Goal: Book appointment/travel/reservation

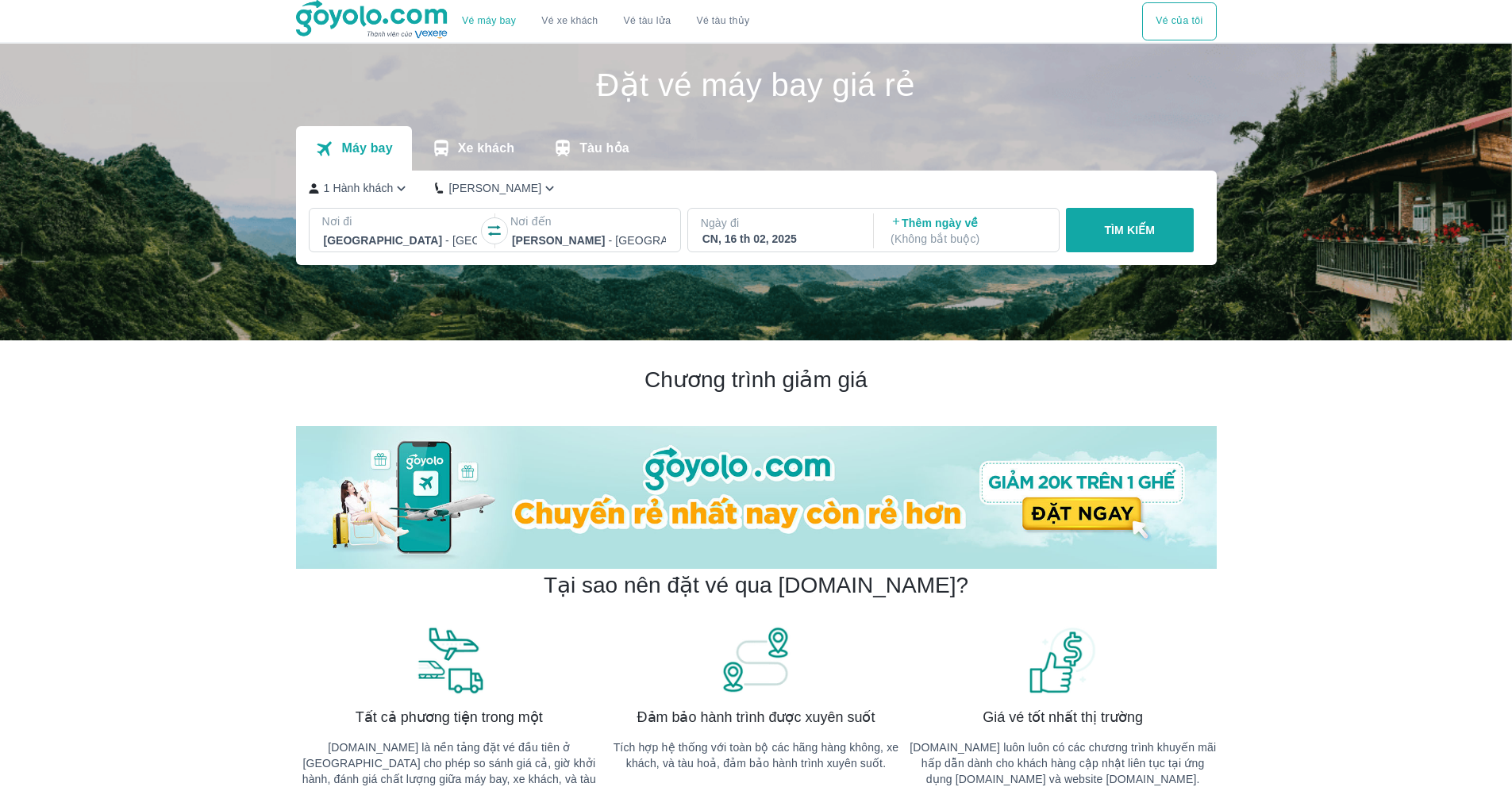
click at [499, 235] on icon "button" at bounding box center [494, 230] width 15 height 15
click at [756, 234] on div "CN, 16 th 02, 2025" at bounding box center [779, 239] width 154 height 15
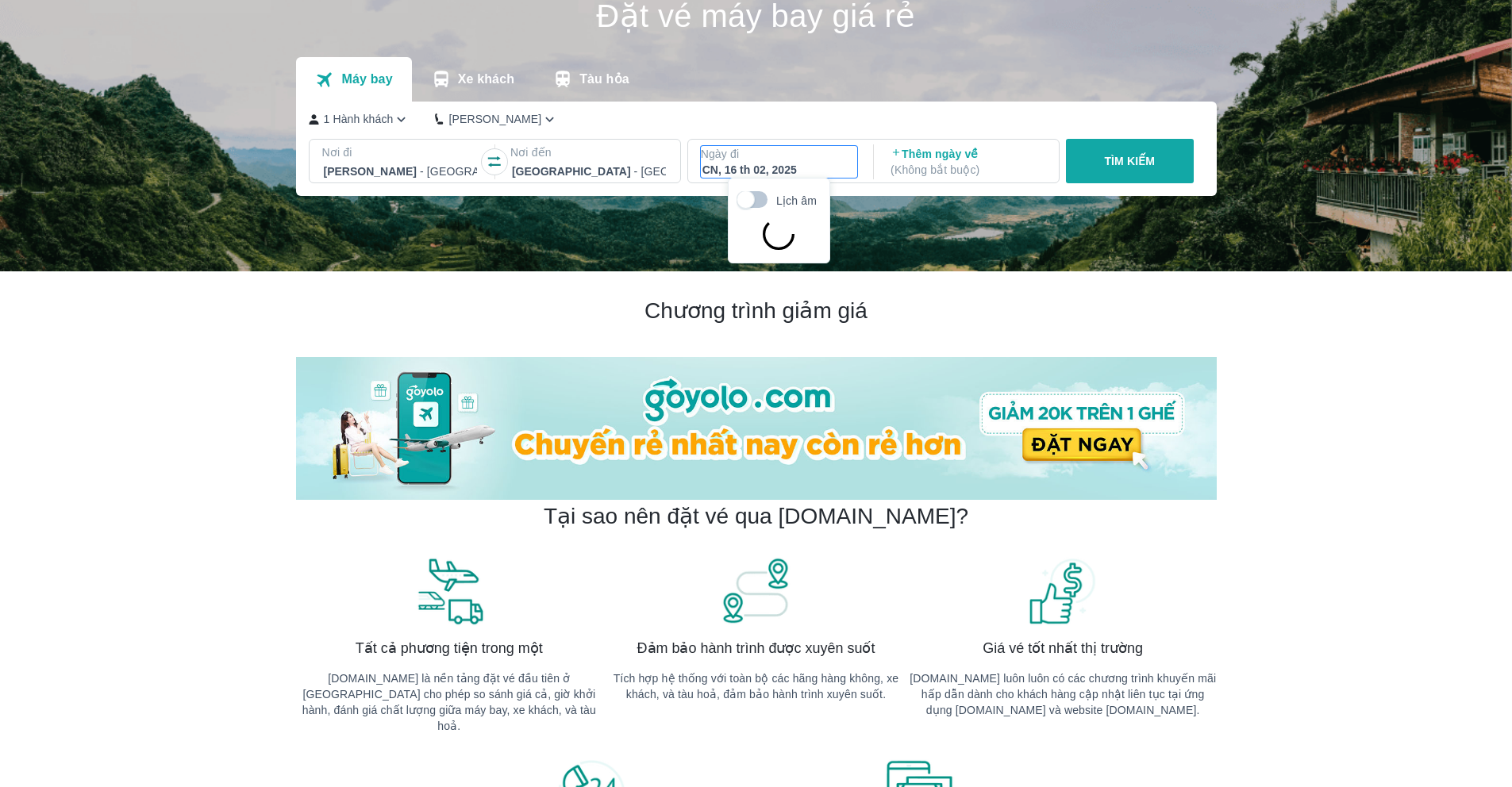
scroll to position [91, 0]
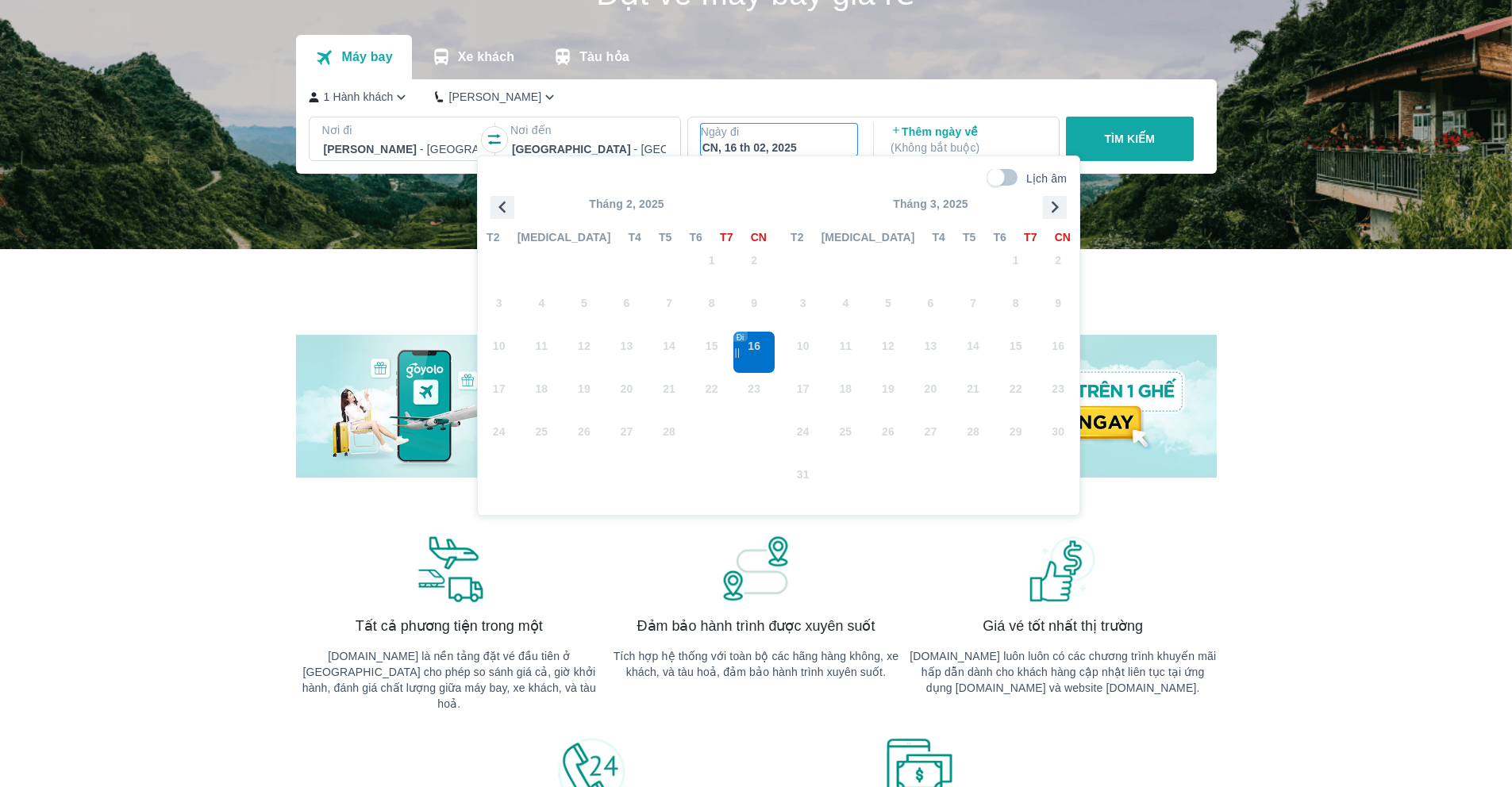
click at [1051, 212] on icon "button" at bounding box center [1055, 207] width 24 height 24
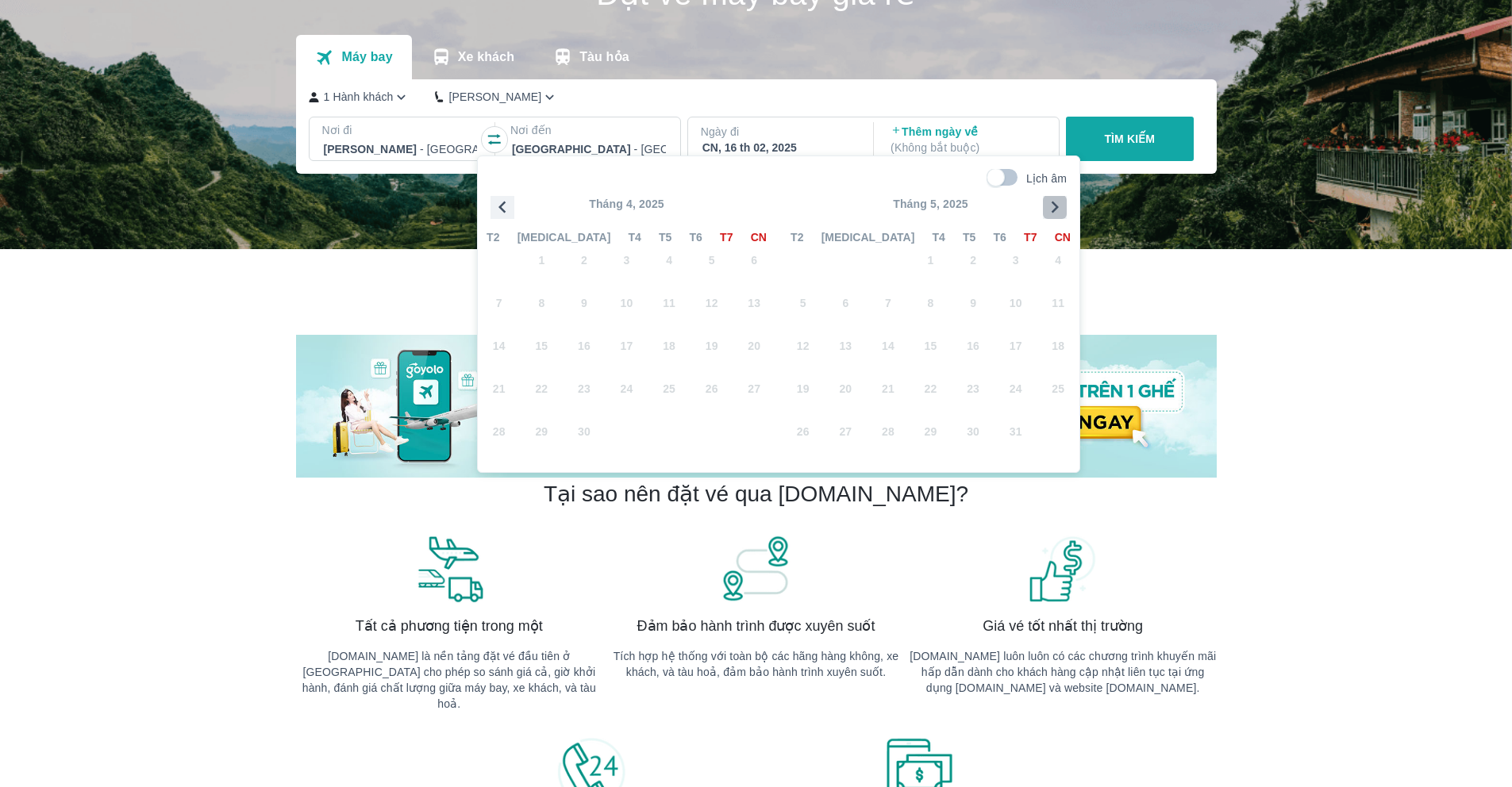
click at [1051, 212] on icon "button" at bounding box center [1055, 207] width 24 height 24
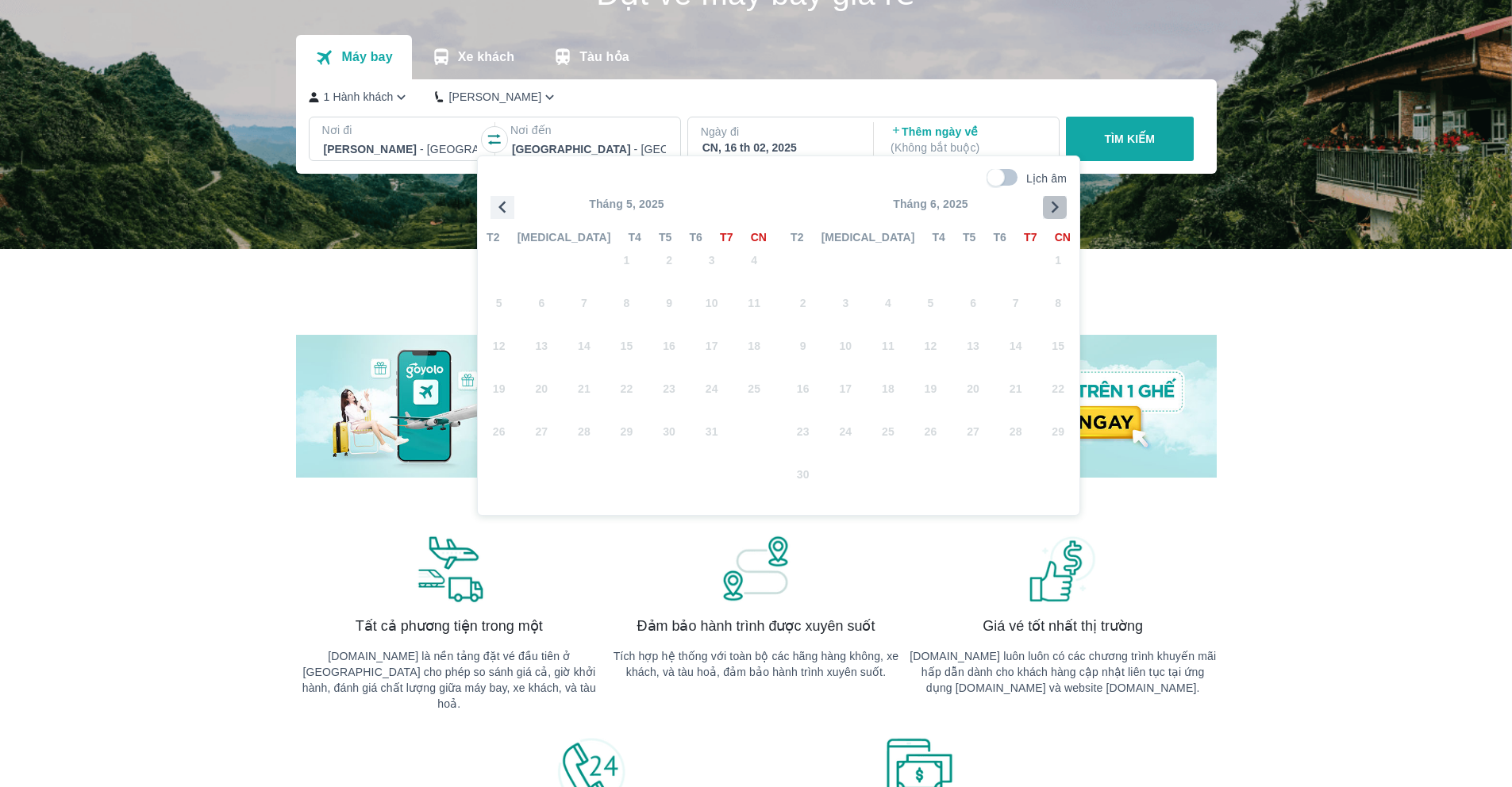
click at [1051, 212] on icon "button" at bounding box center [1055, 207] width 24 height 24
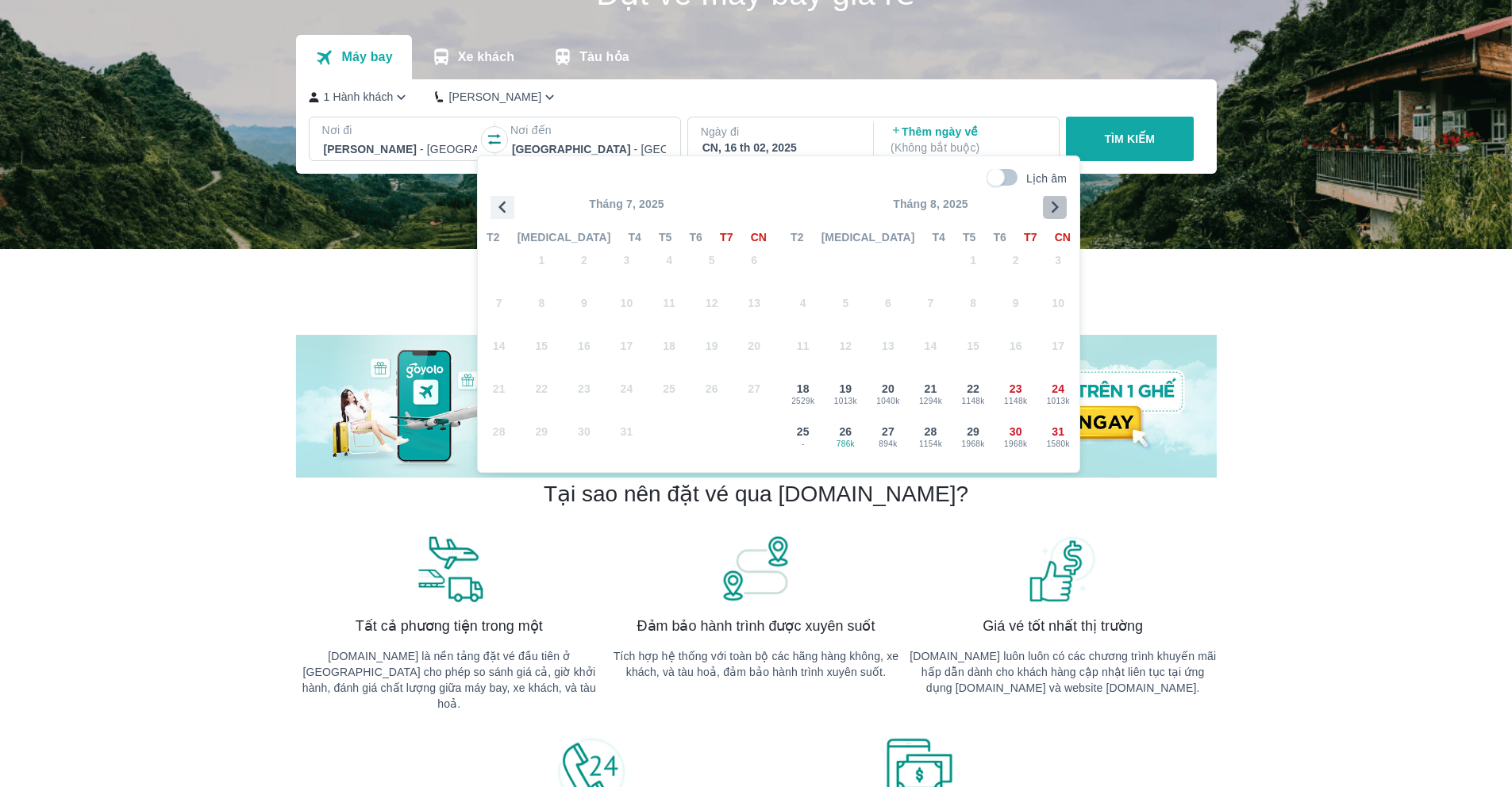
click at [1055, 213] on icon "button" at bounding box center [1055, 207] width 24 height 24
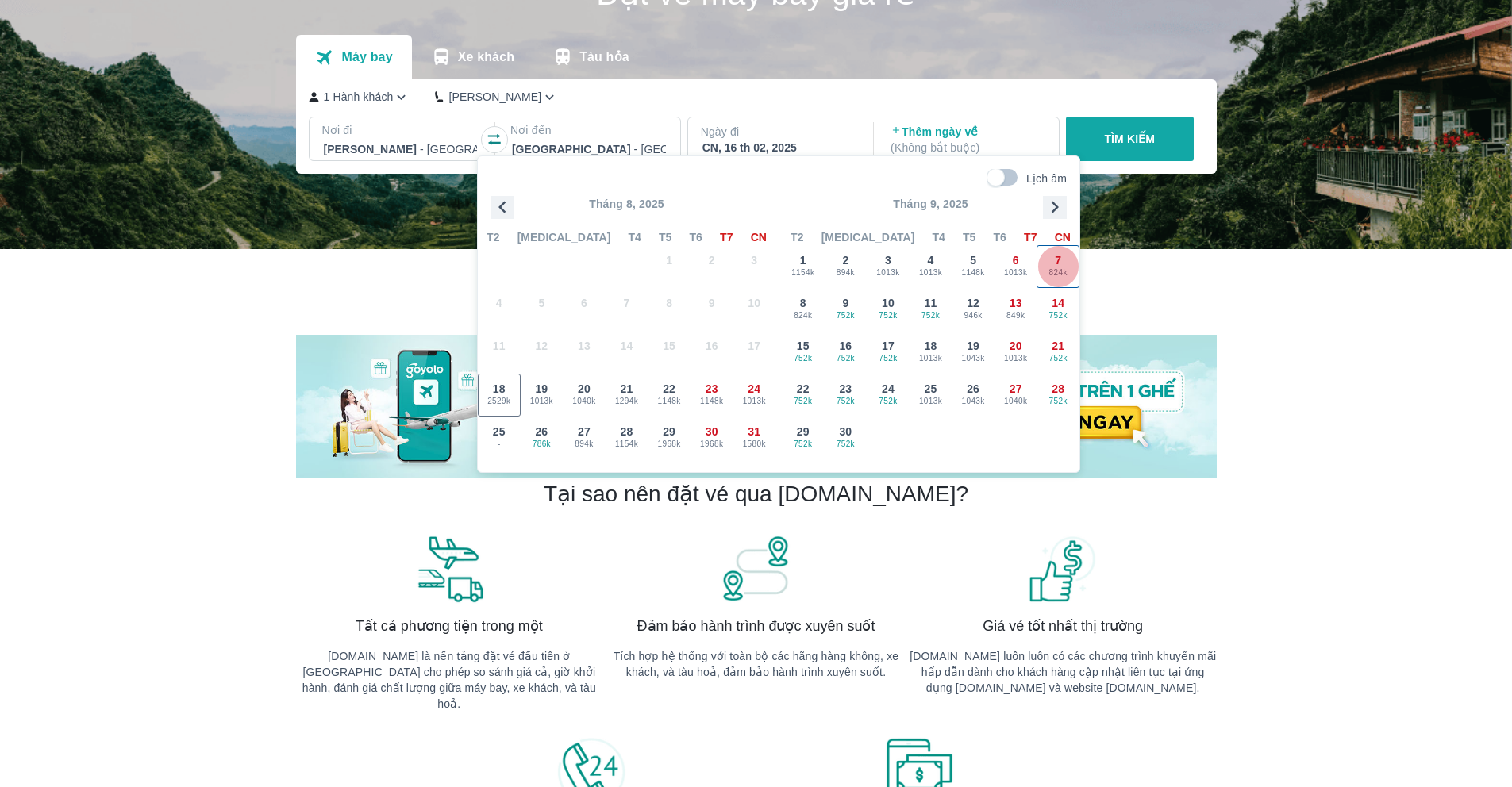
click at [1052, 274] on span "824k" at bounding box center [1058, 272] width 41 height 13
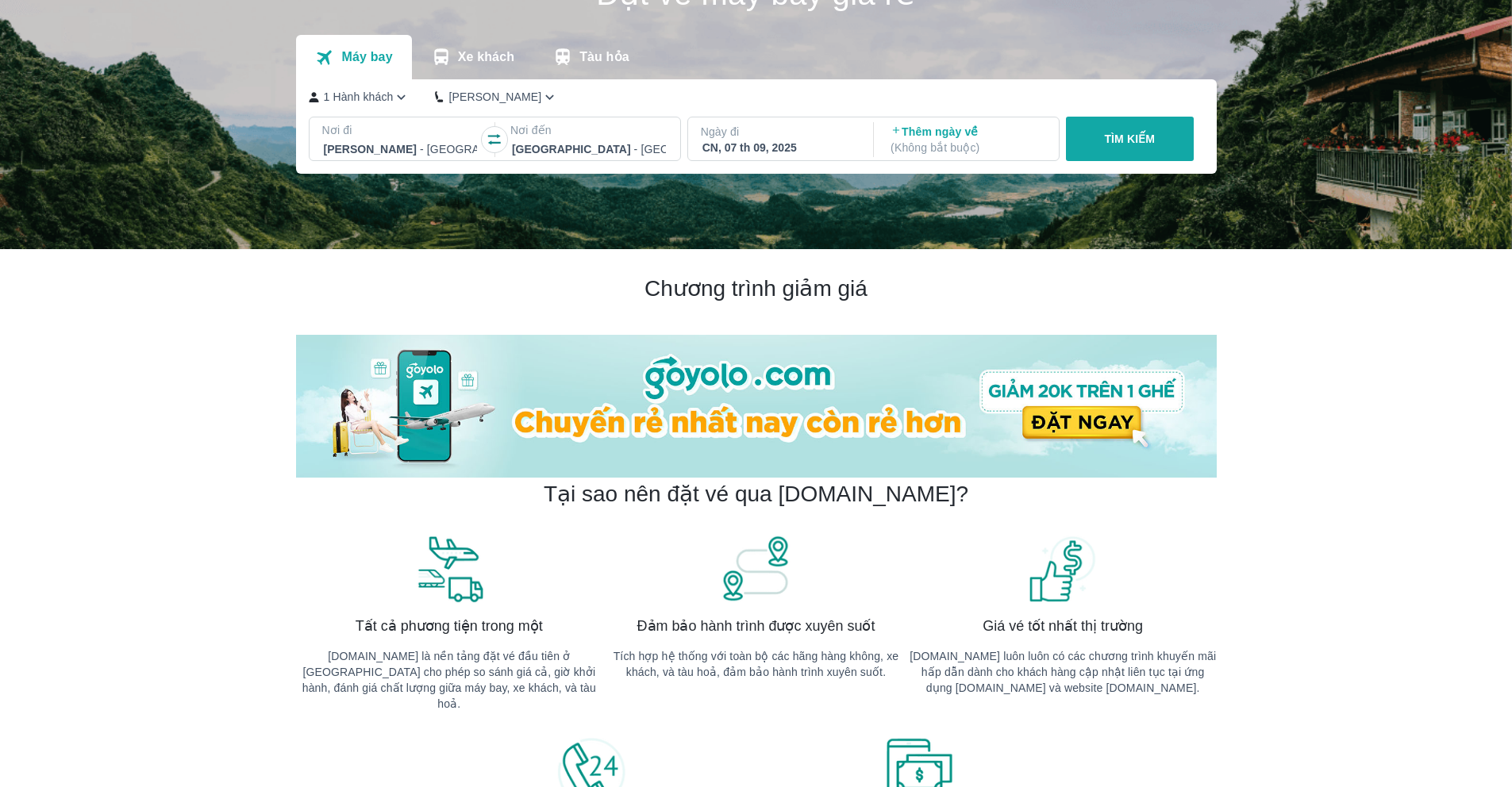
click at [1142, 156] on button "TÌM KIẾM" at bounding box center [1129, 139] width 128 height 45
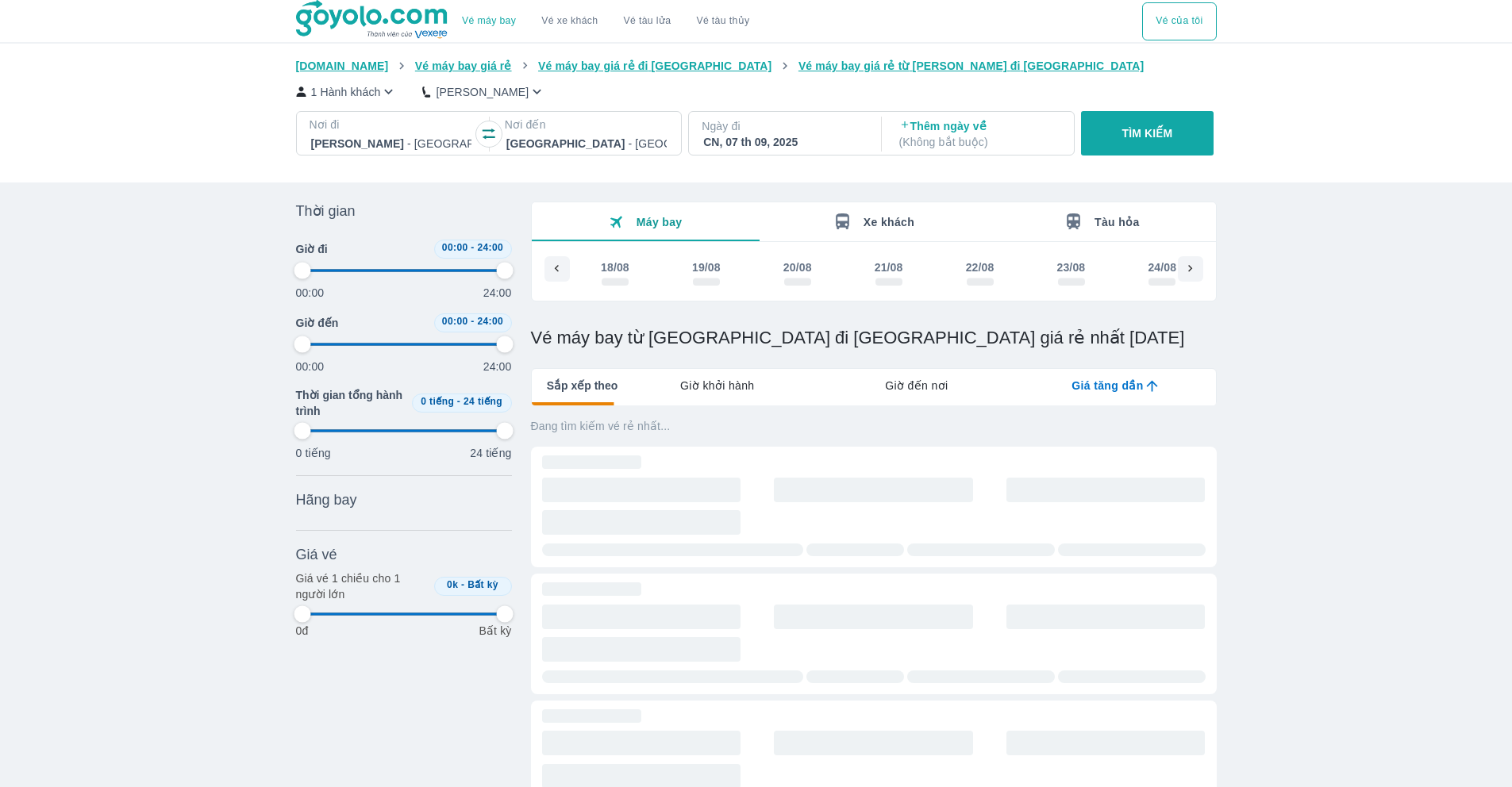
scroll to position [0, 1417]
type input "97.9166666666667"
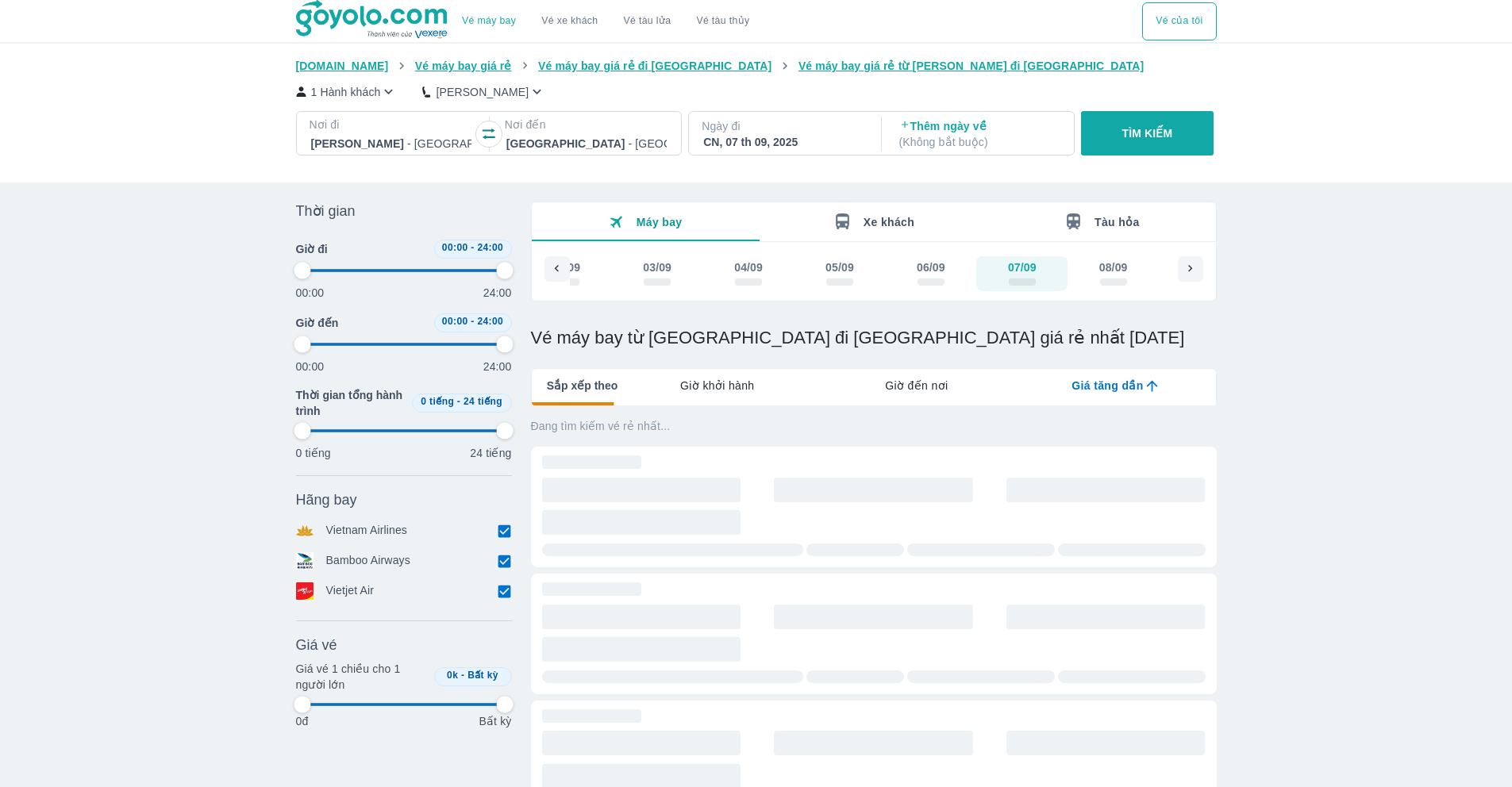
type input "97.9166666666667"
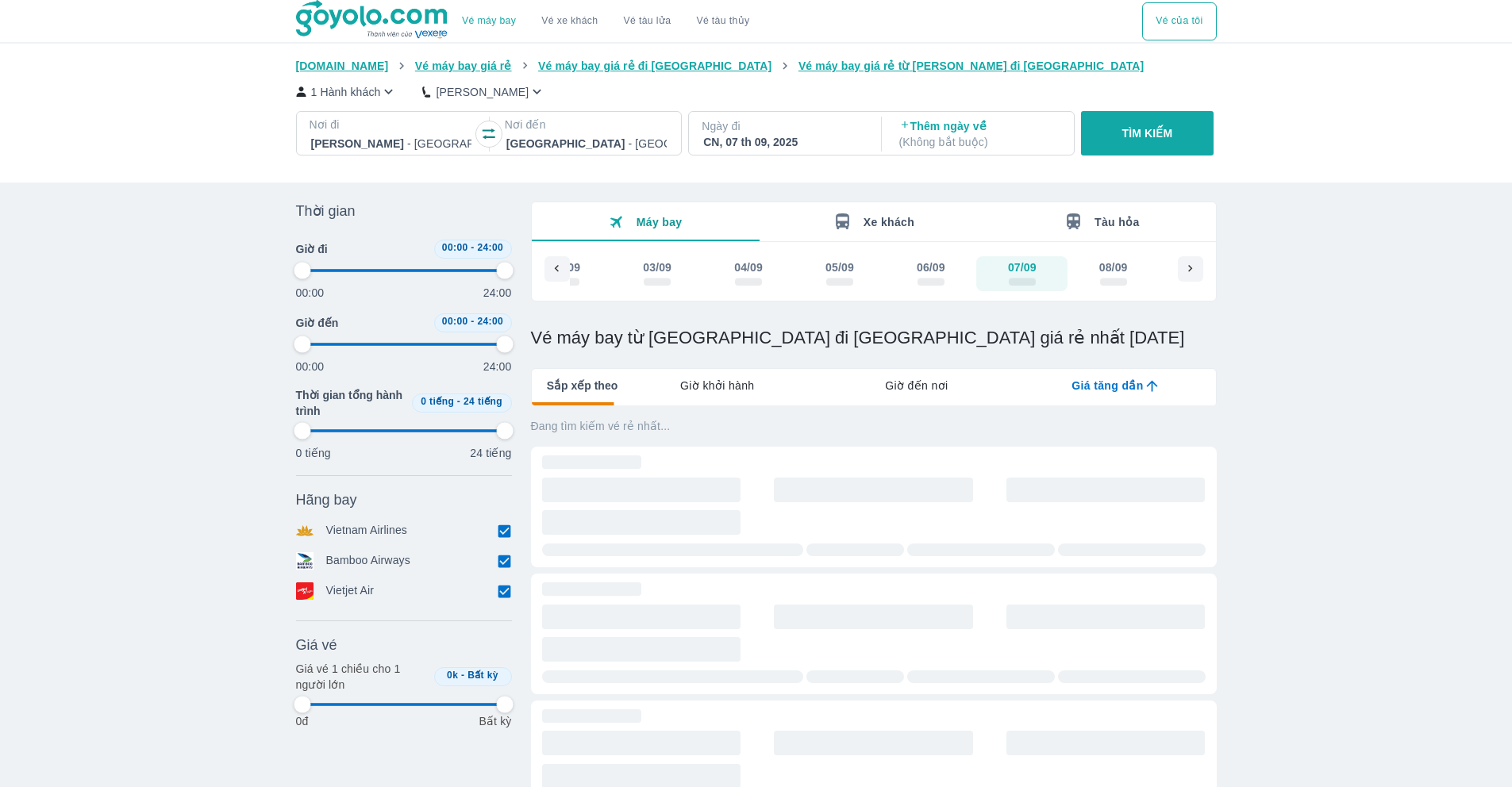
type input "97.9166666666667"
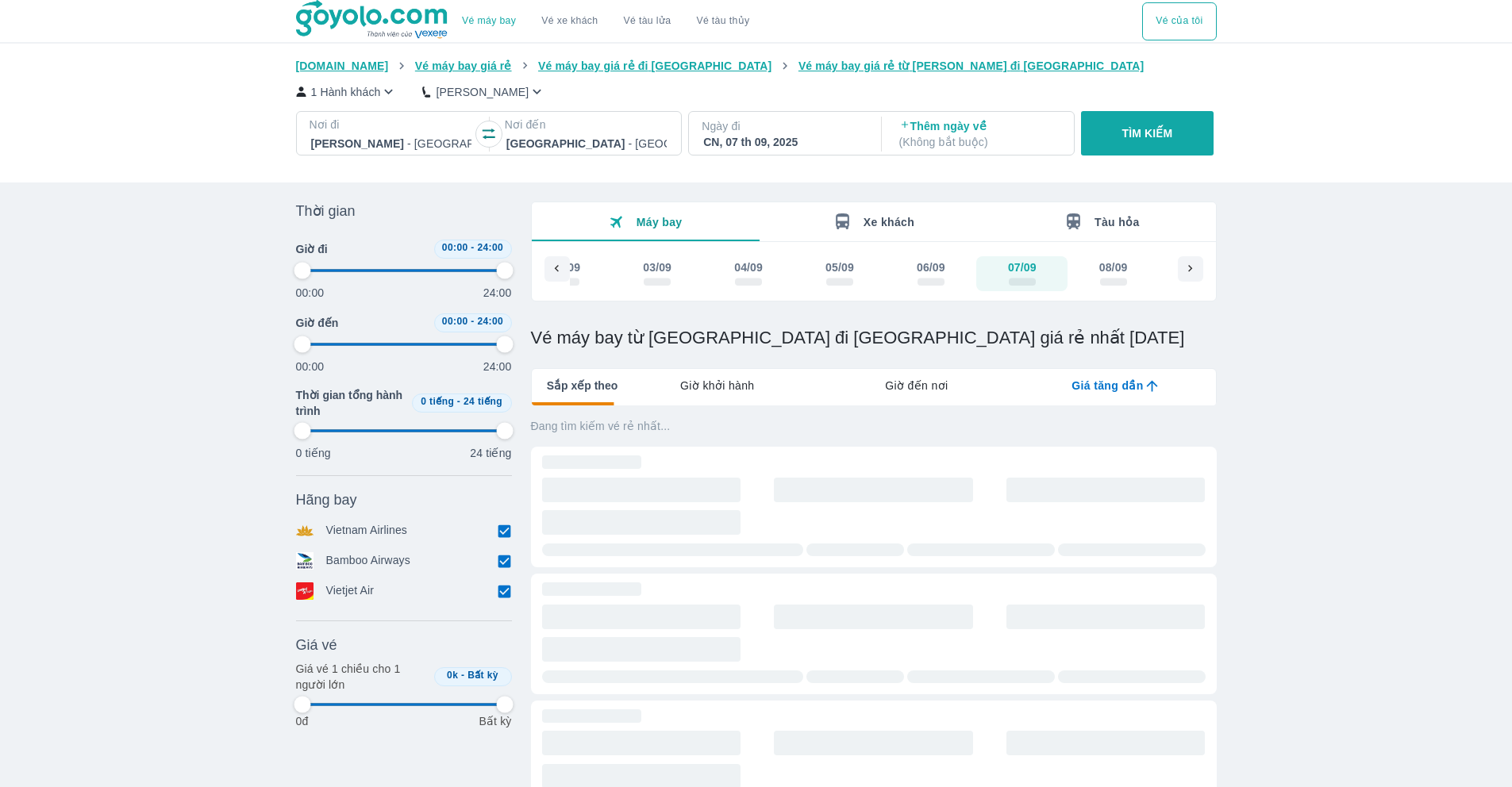
type input "97.9166666666667"
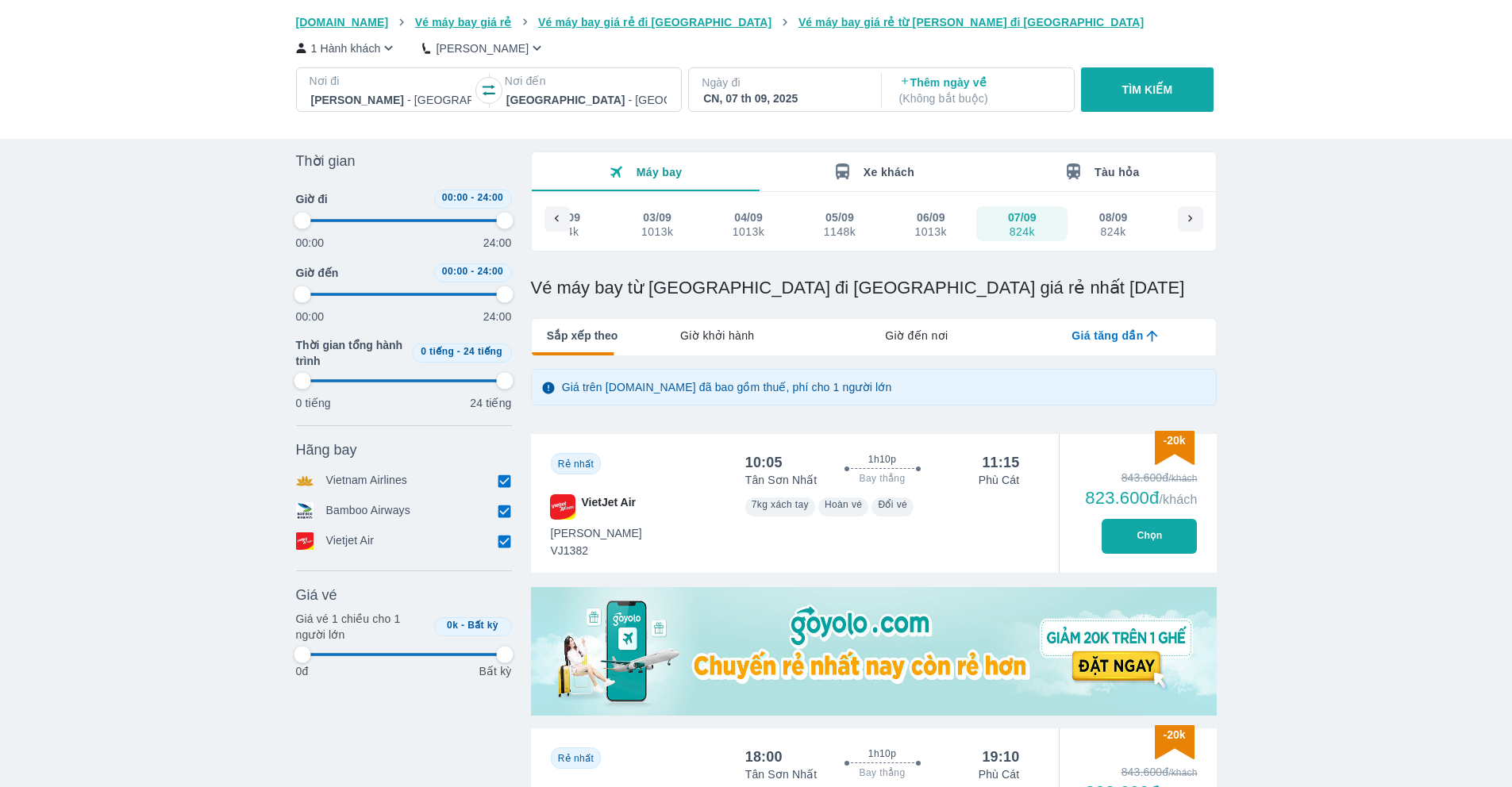
scroll to position [51, 0]
type input "97.9166666666667"
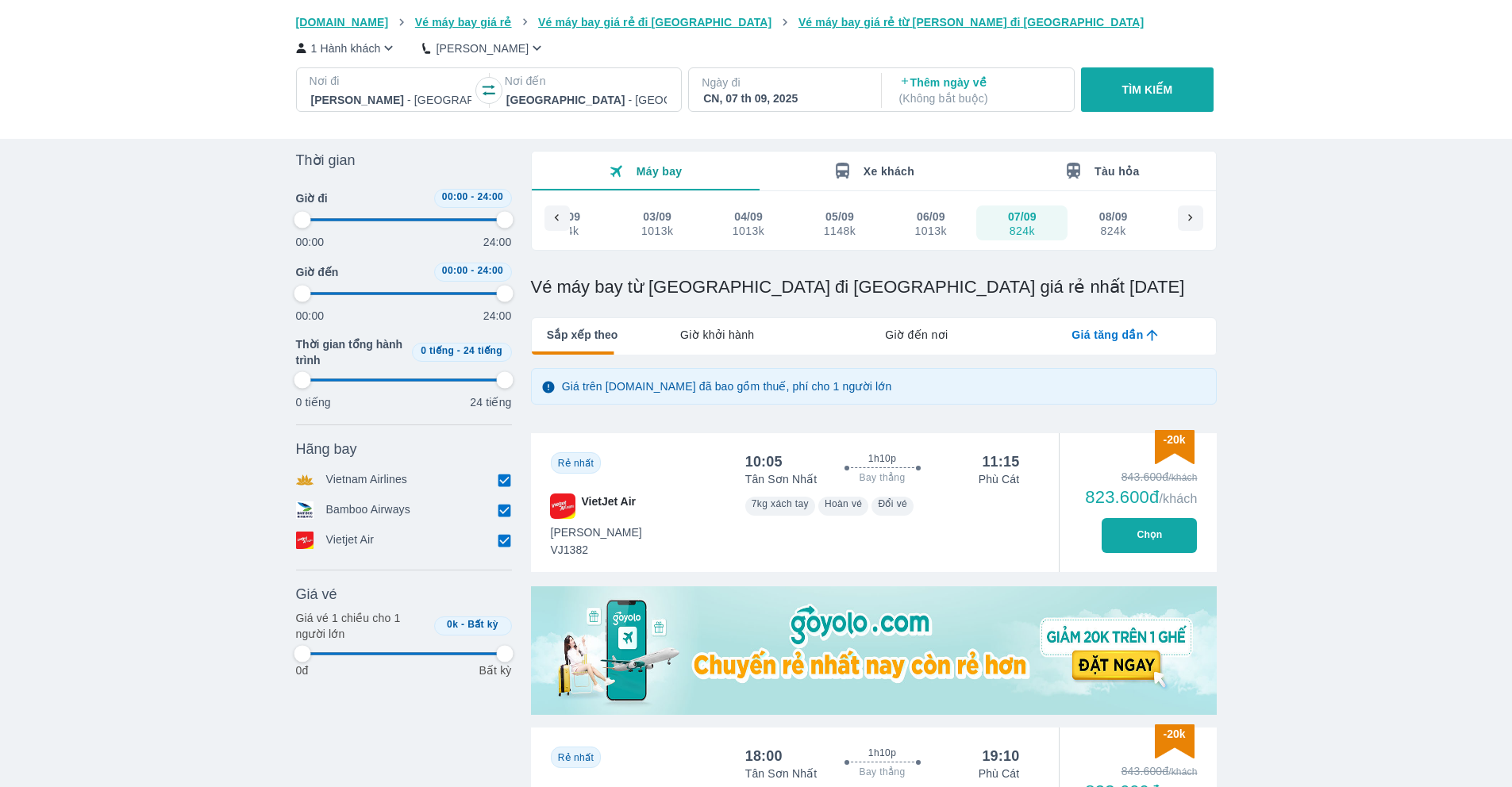
type input "97.9166666666667"
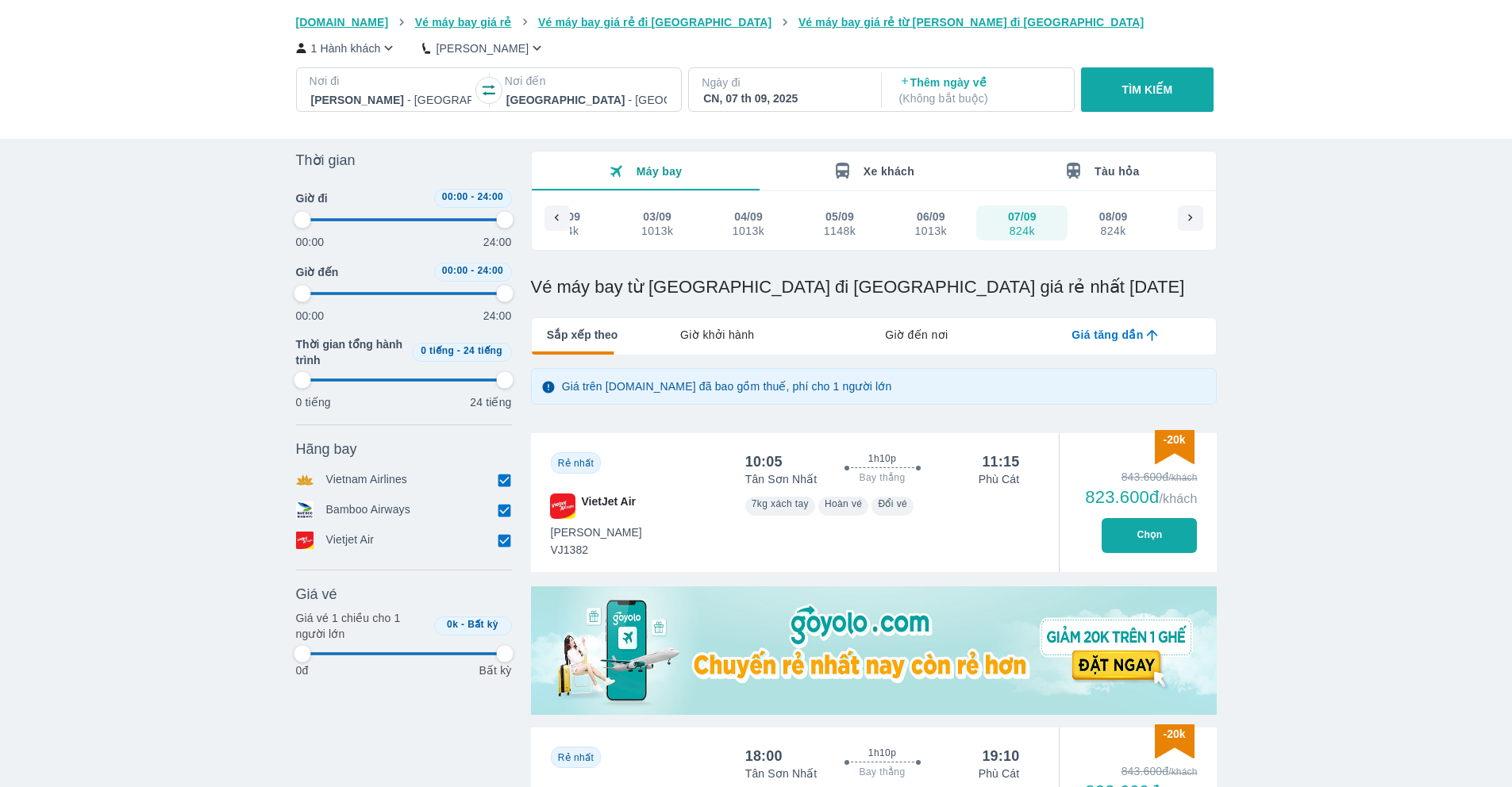
type input "97.9166666666667"
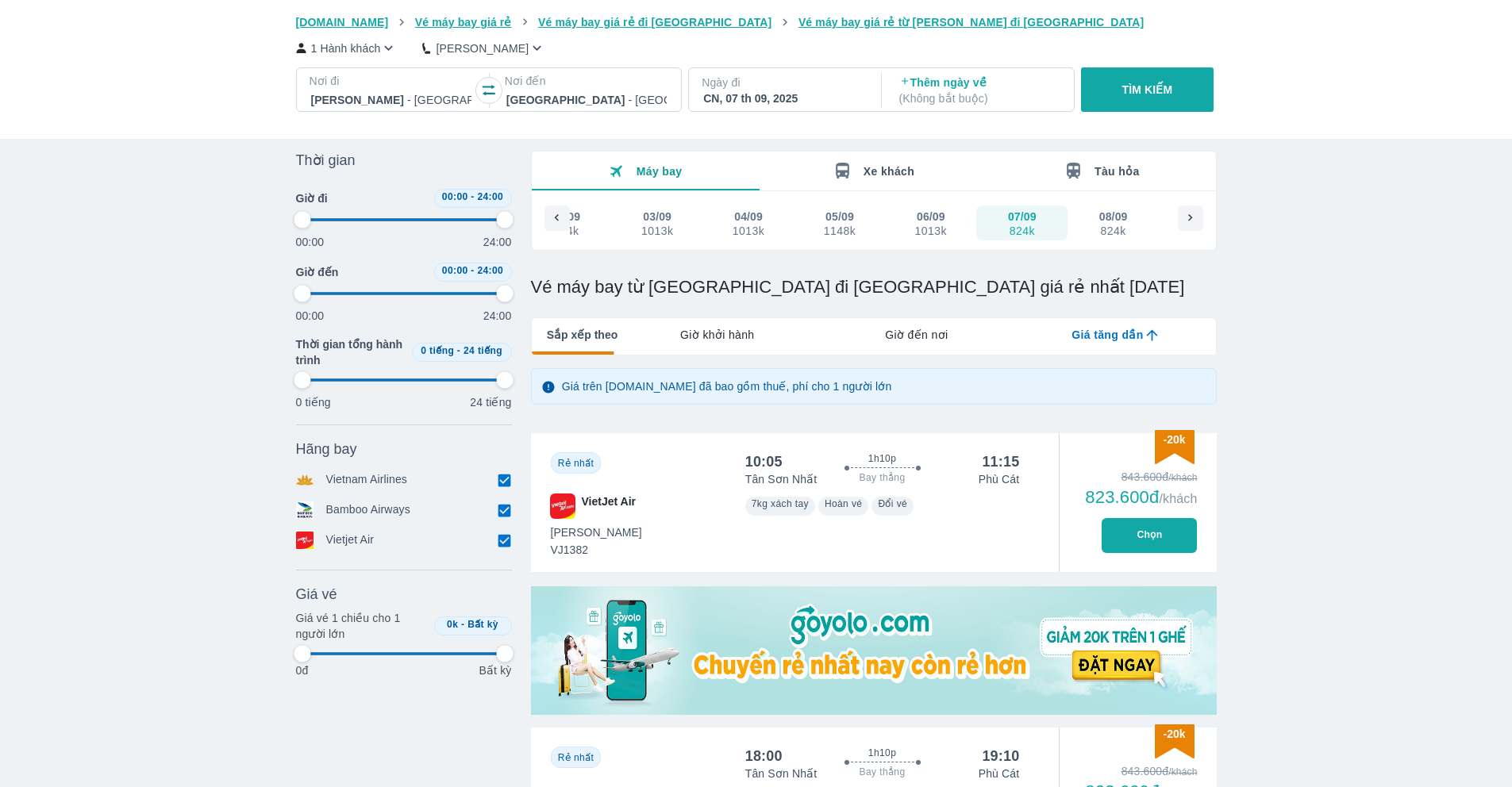
type input "97.9166666666667"
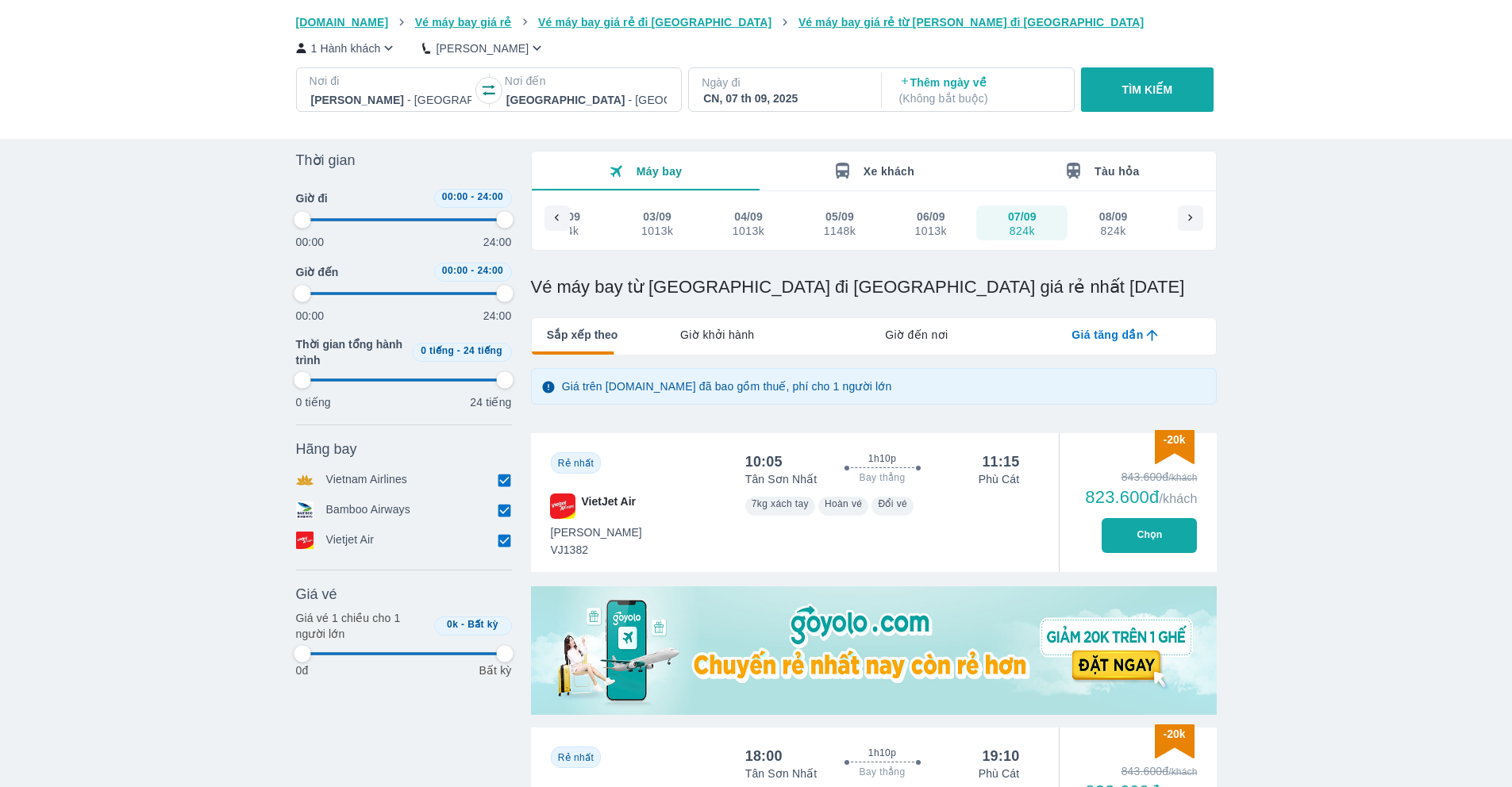
type input "97.9166666666667"
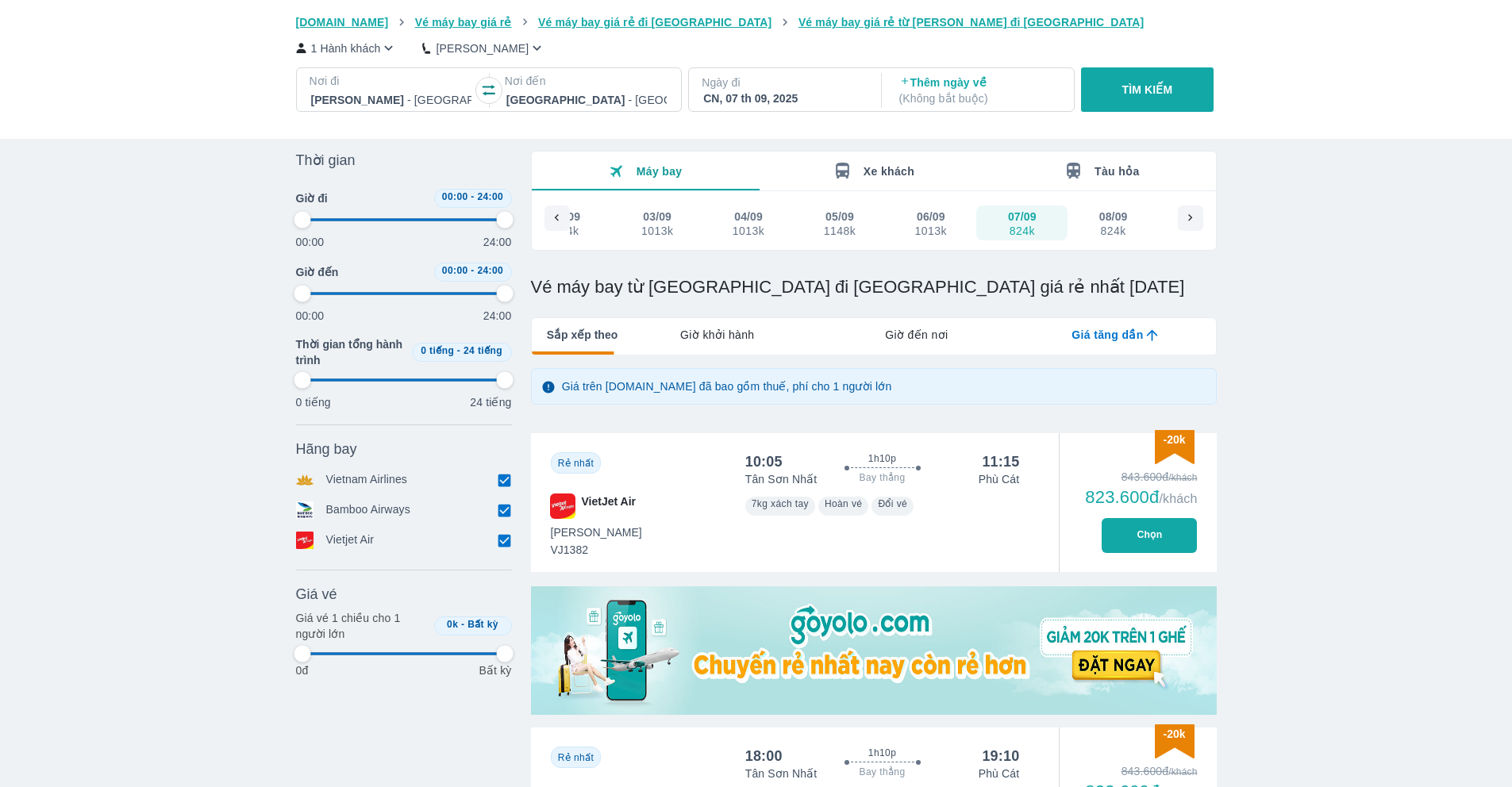
type input "97.9166666666667"
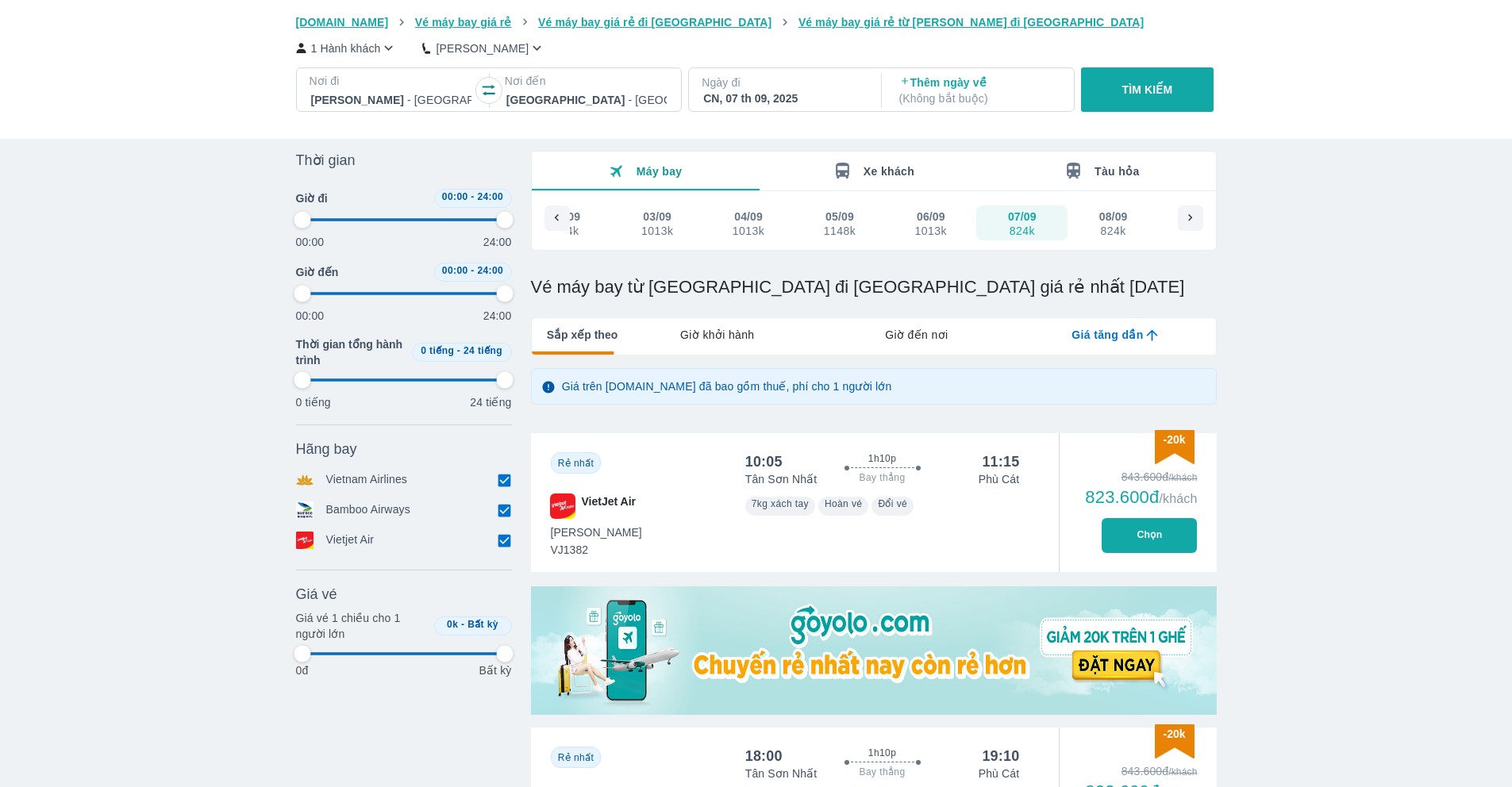
type input "97.9166666666667"
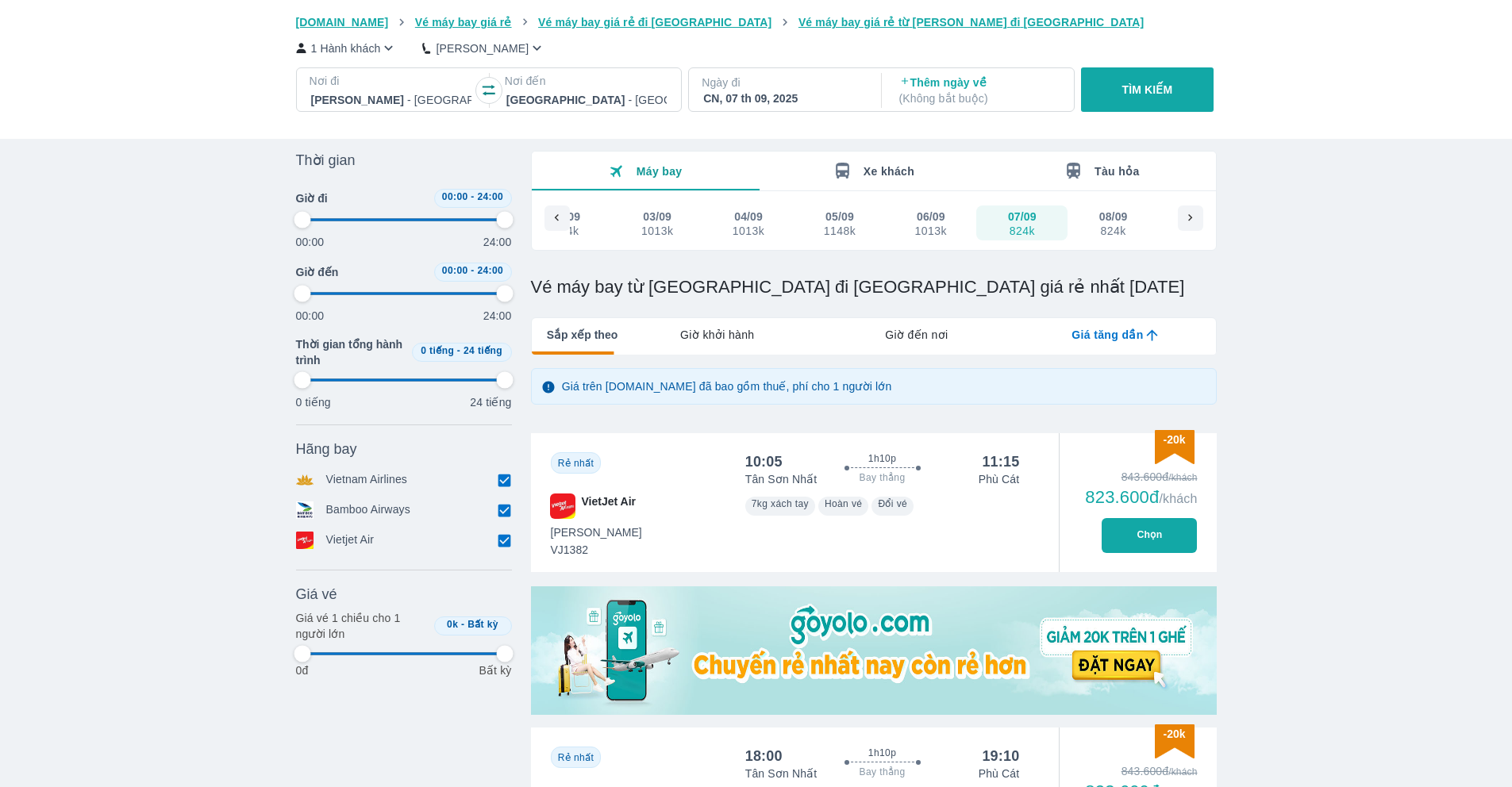
type input "97.9166666666667"
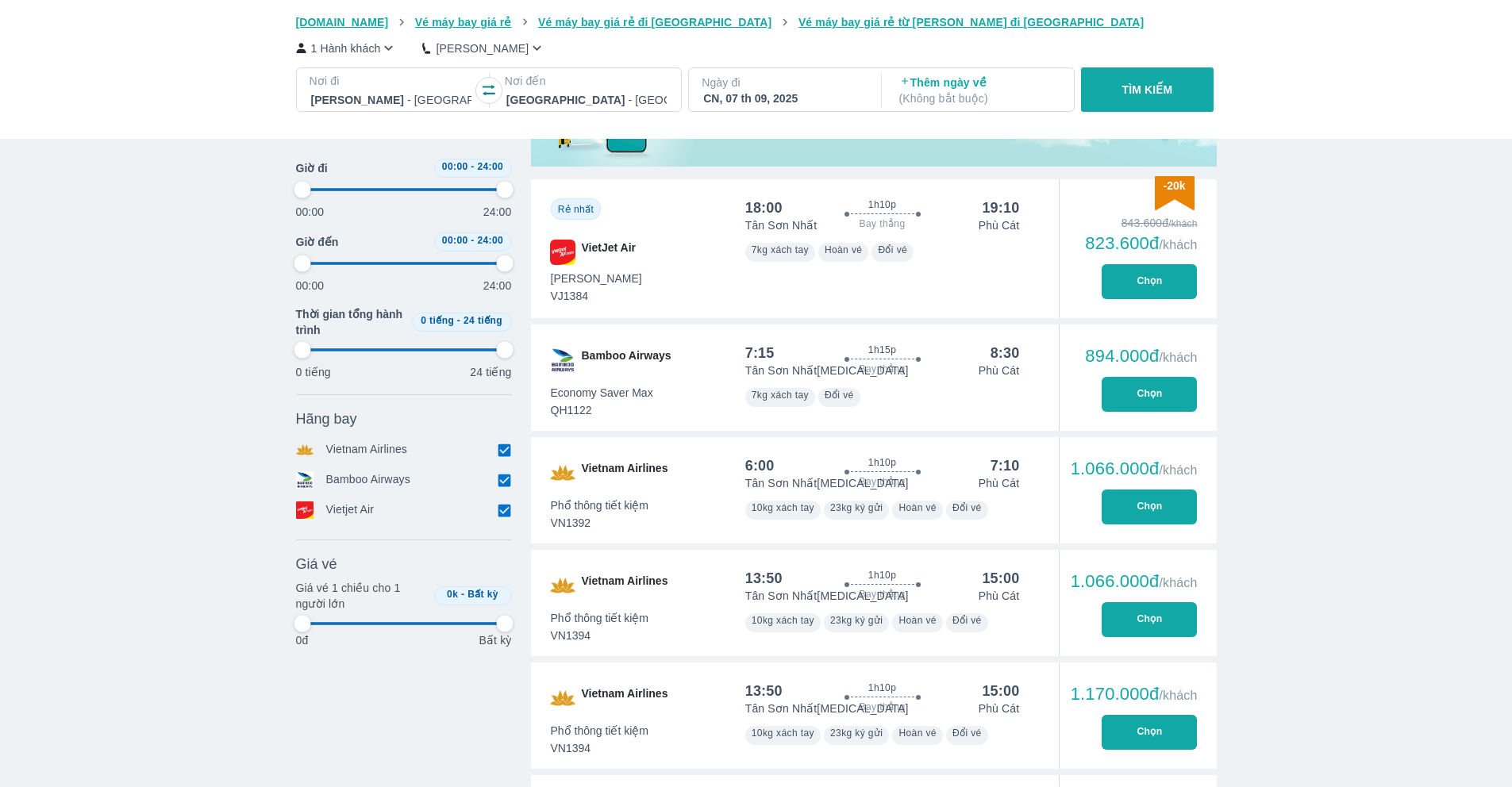
type input "97.9166666666667"
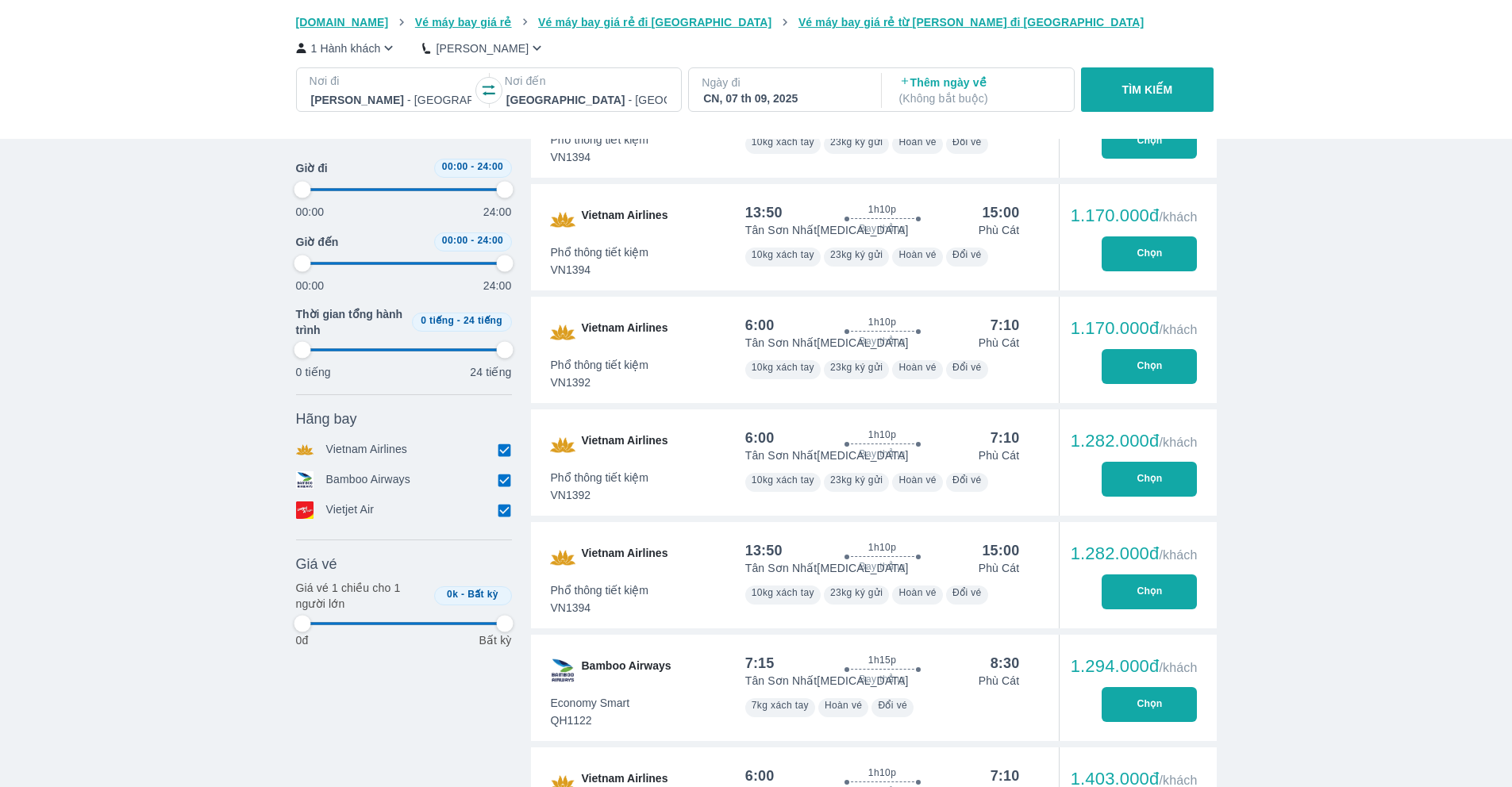
scroll to position [556, 0]
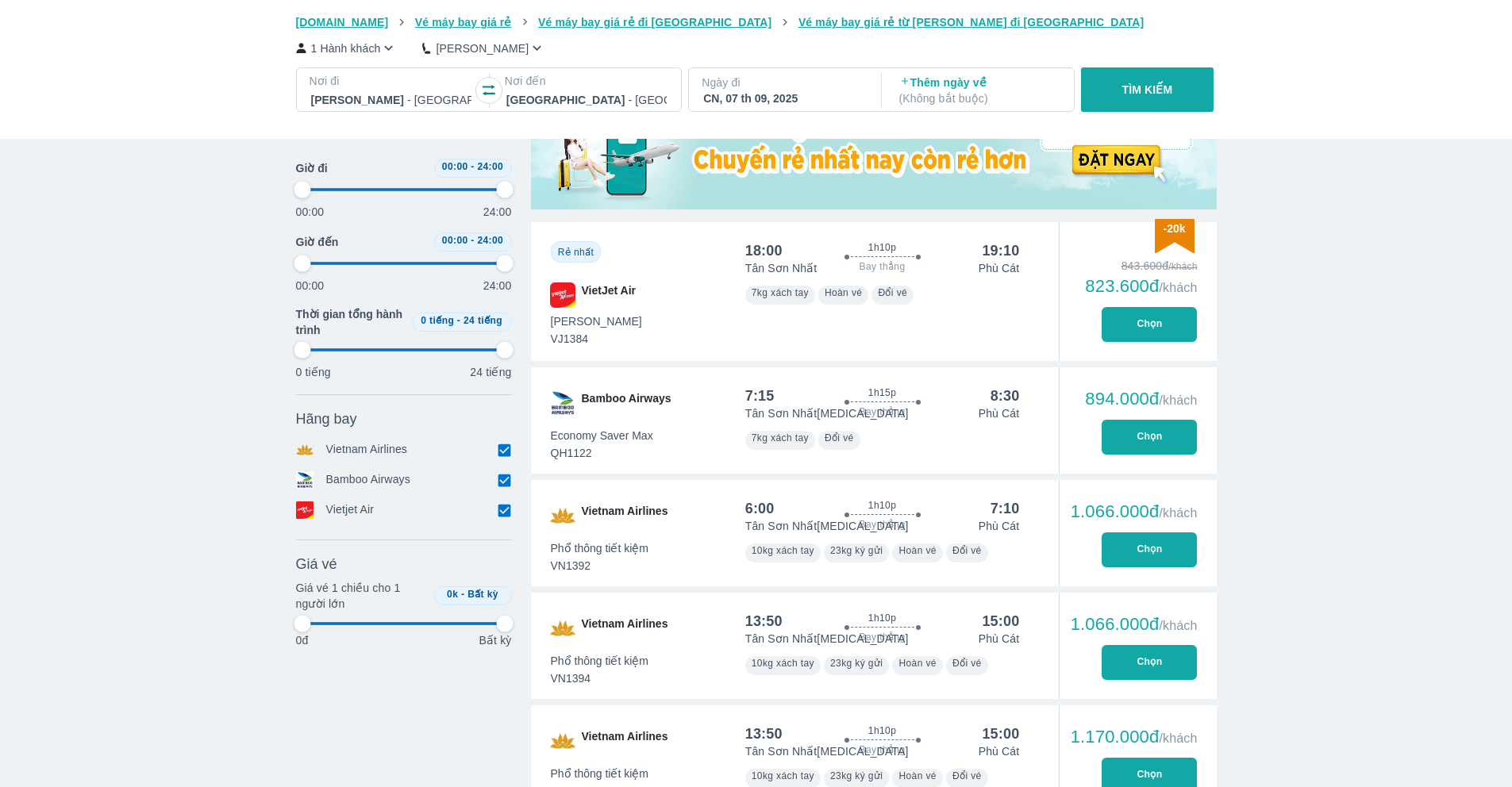
type input "97.9166666666667"
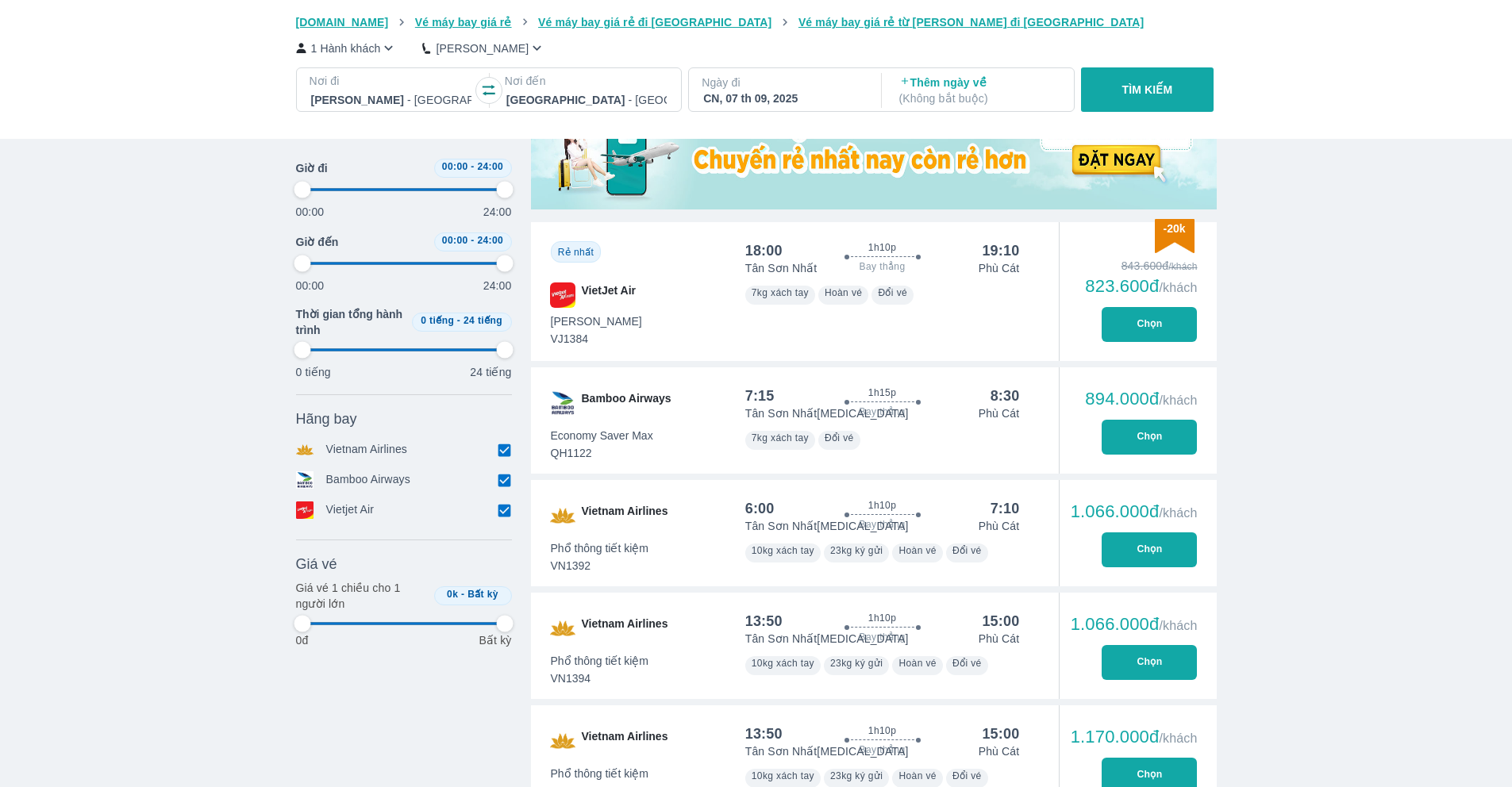
type input "97.9166666666667"
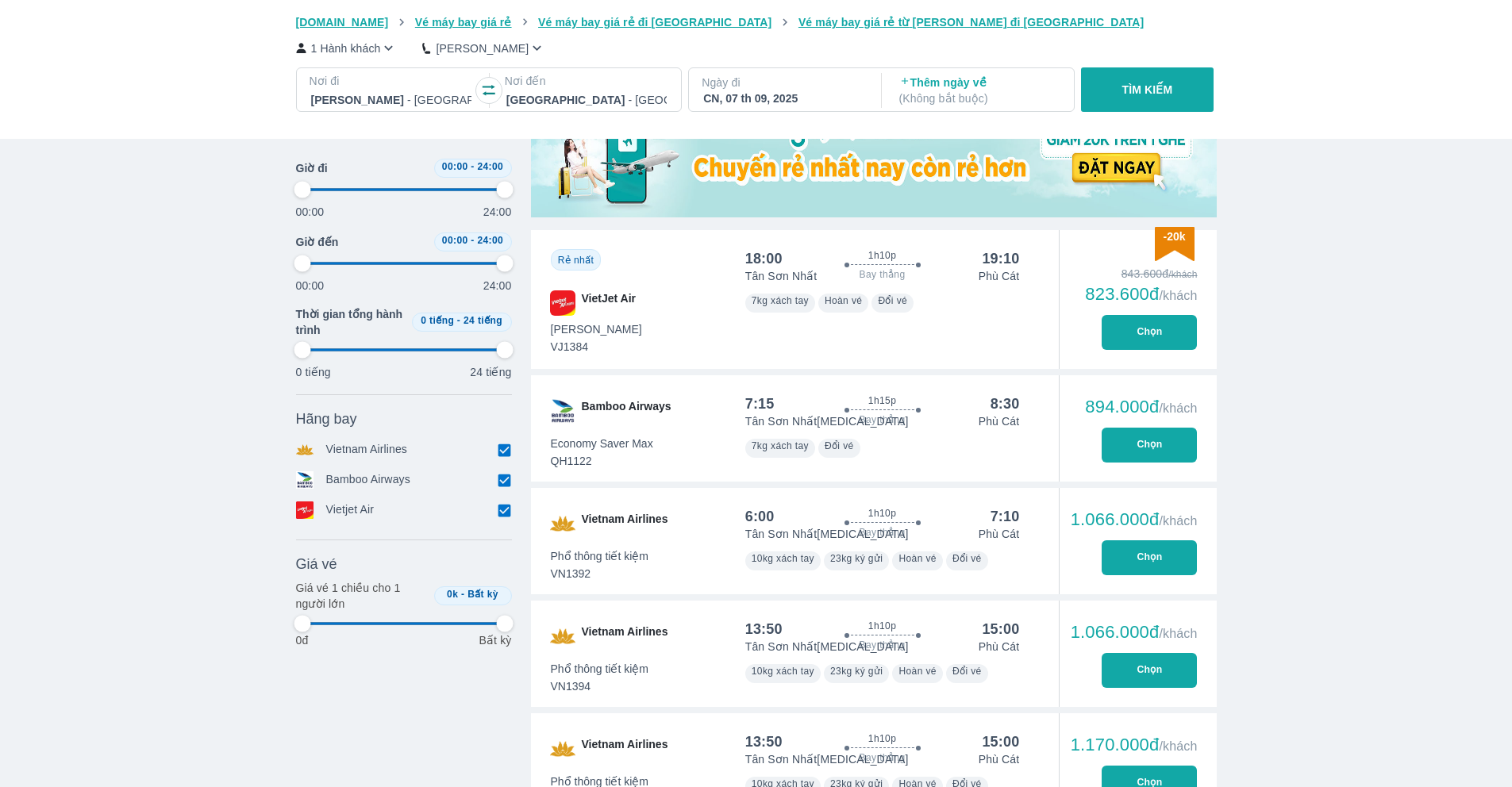
type input "97.9166666666667"
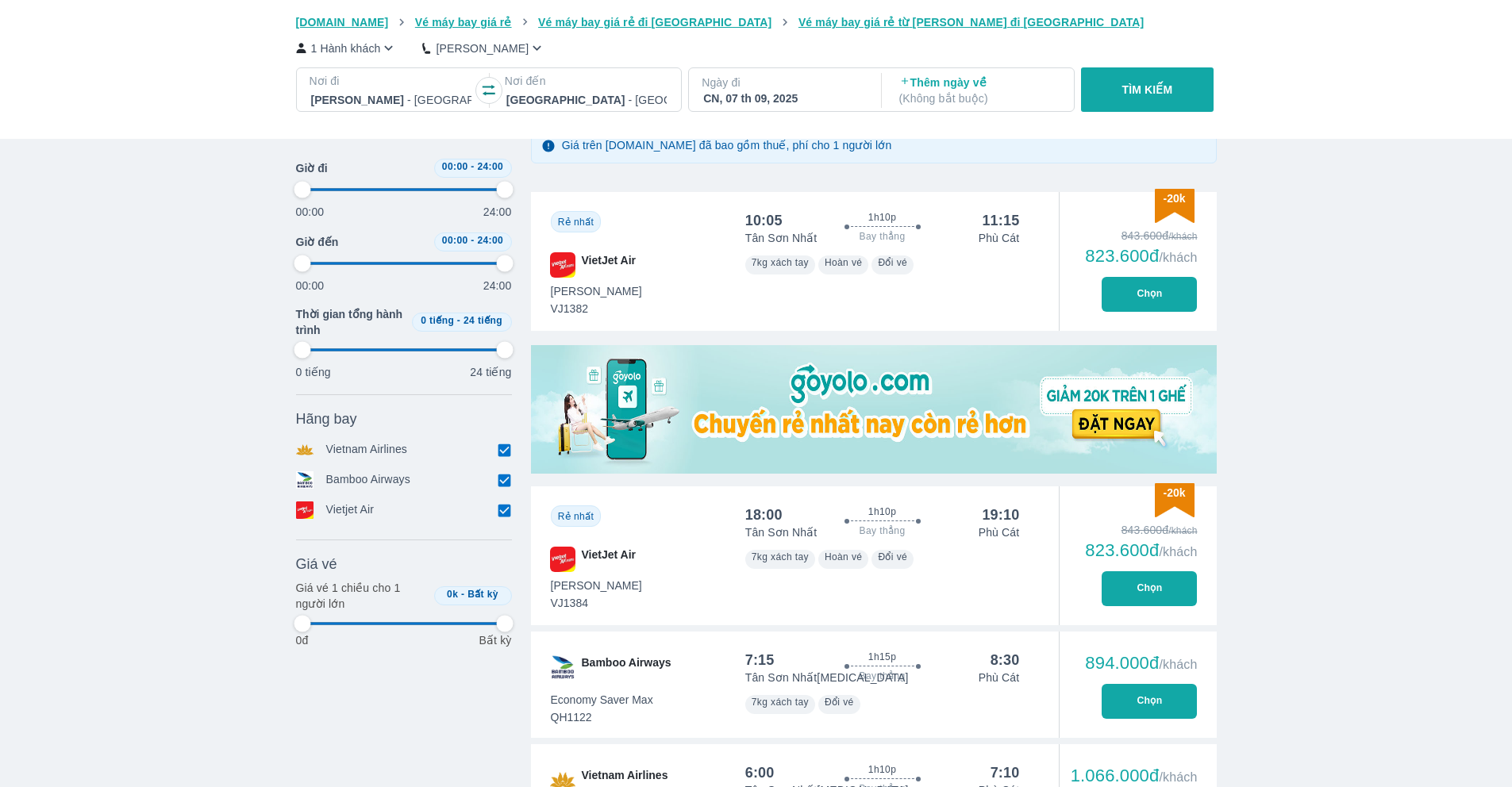
type input "97.9166666666667"
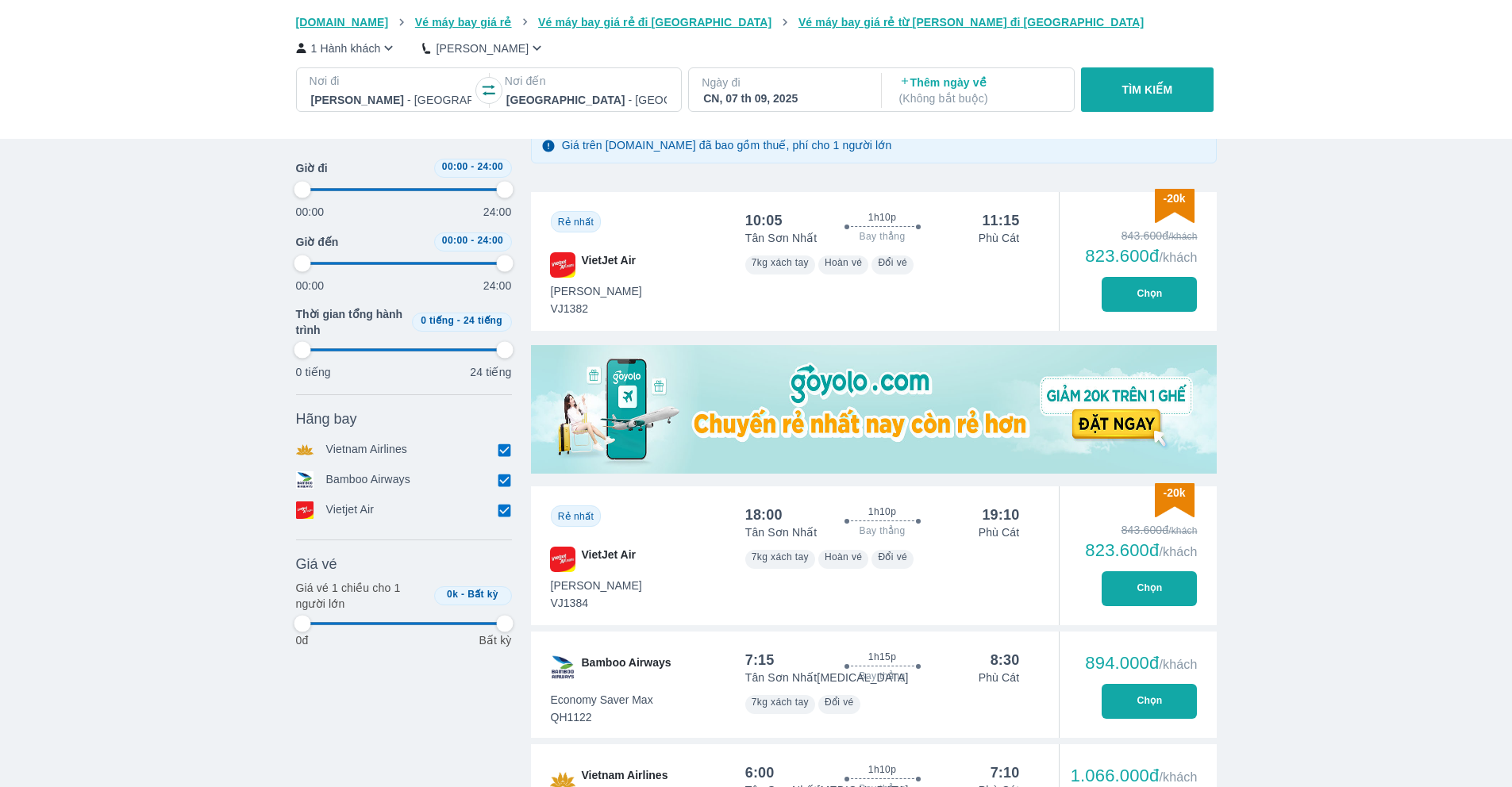
type input "97.9166666666667"
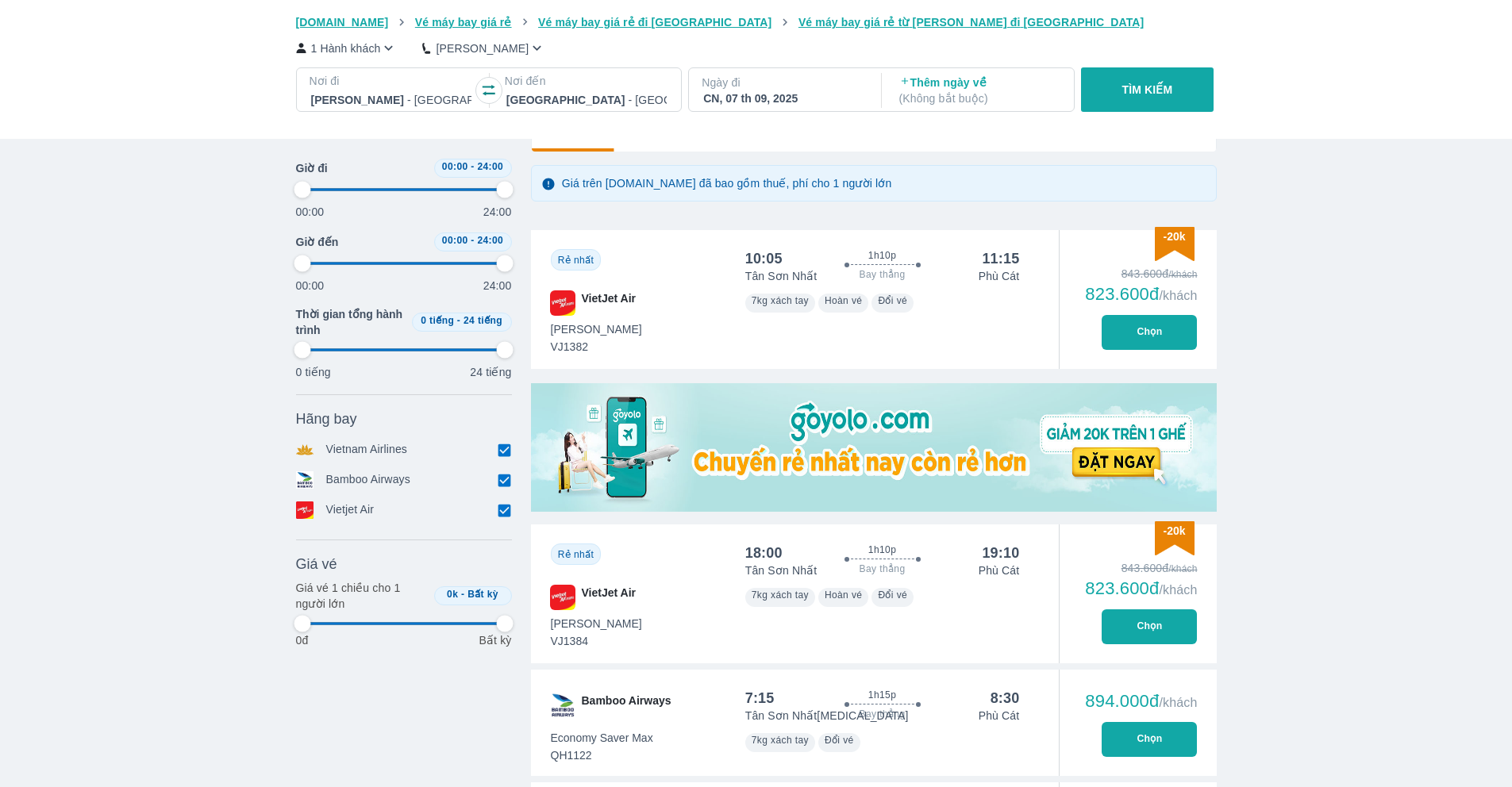
scroll to position [249, 0]
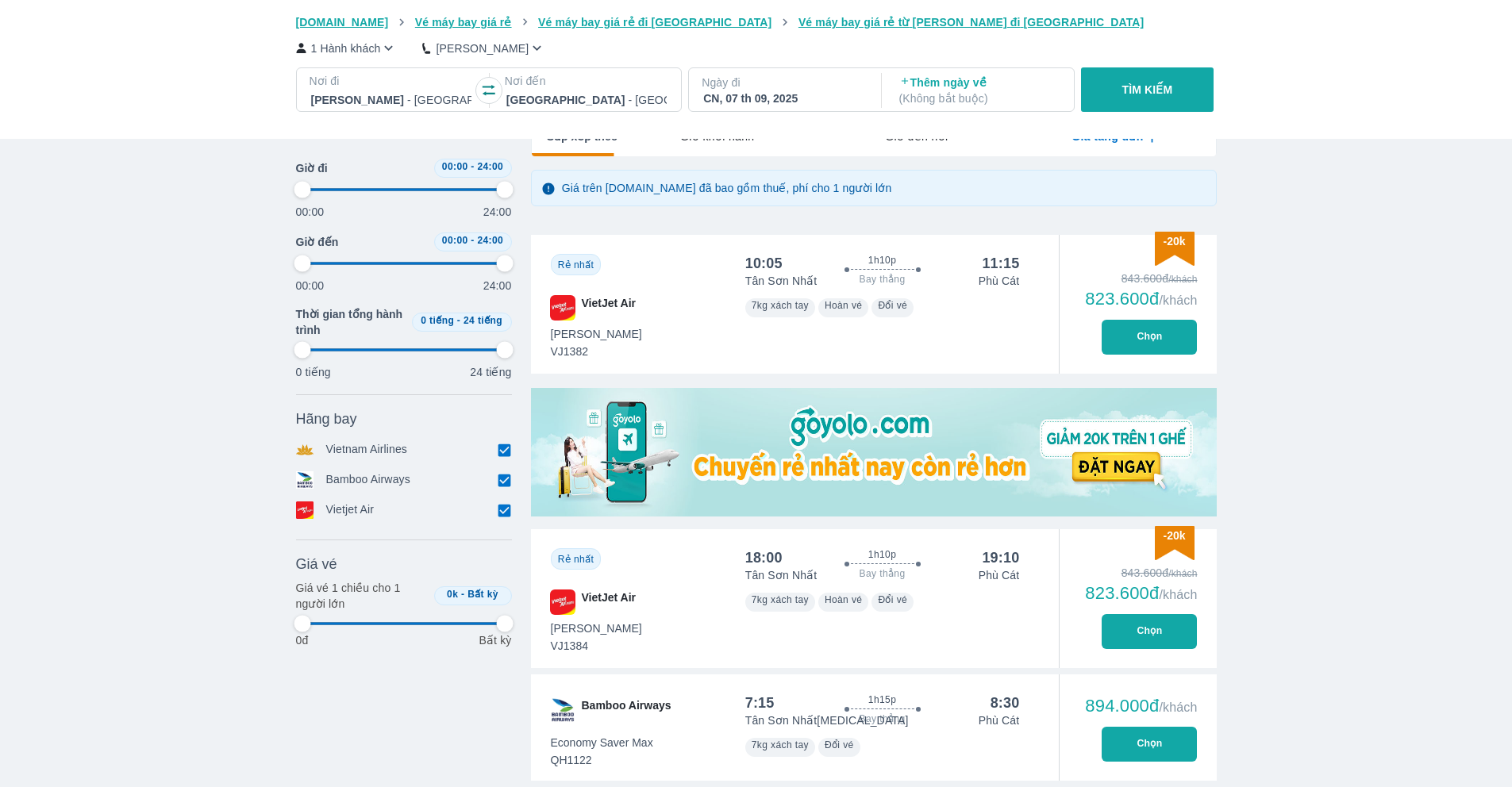
type input "97.9166666666667"
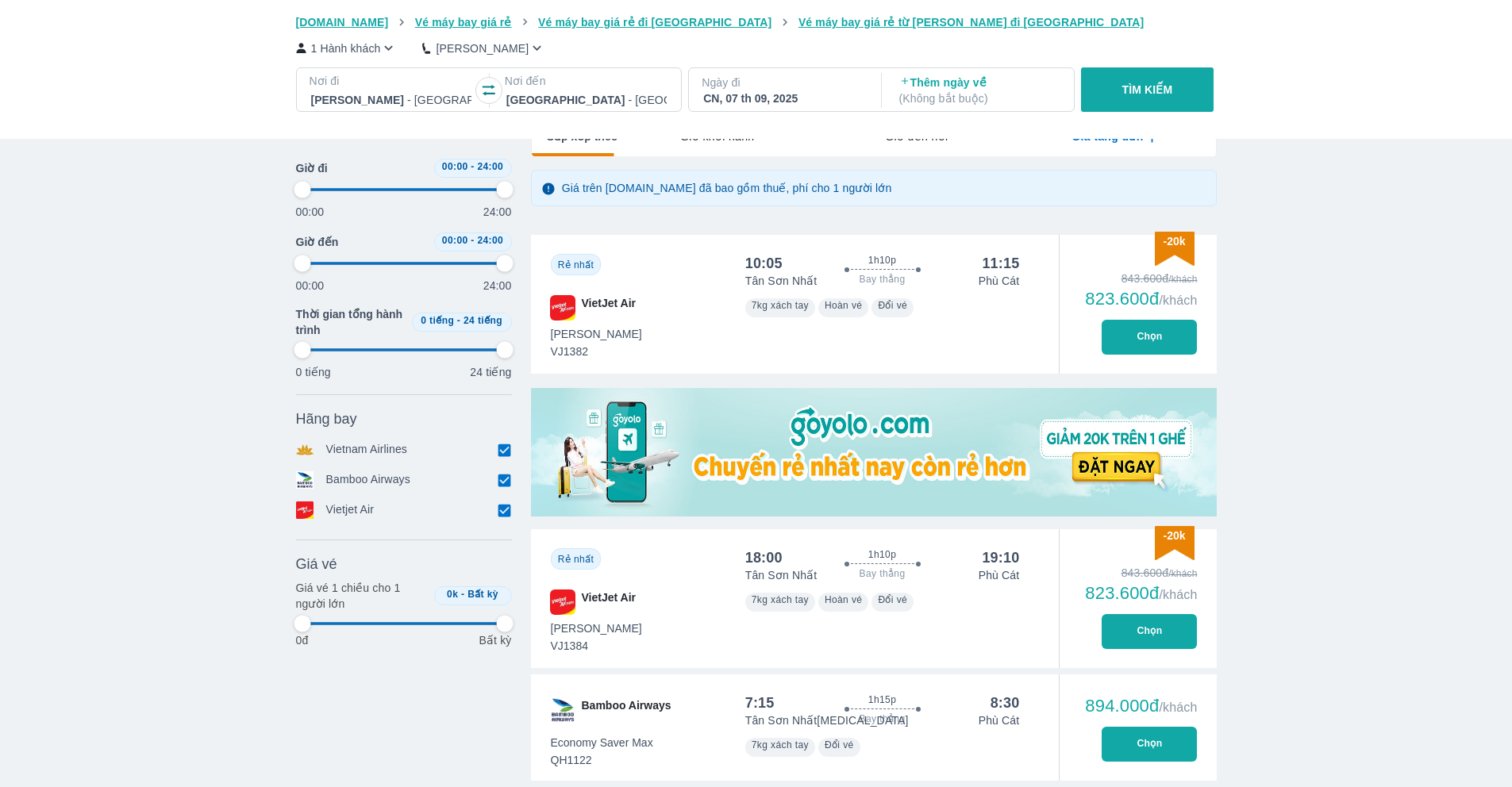
type input "97.9166666666667"
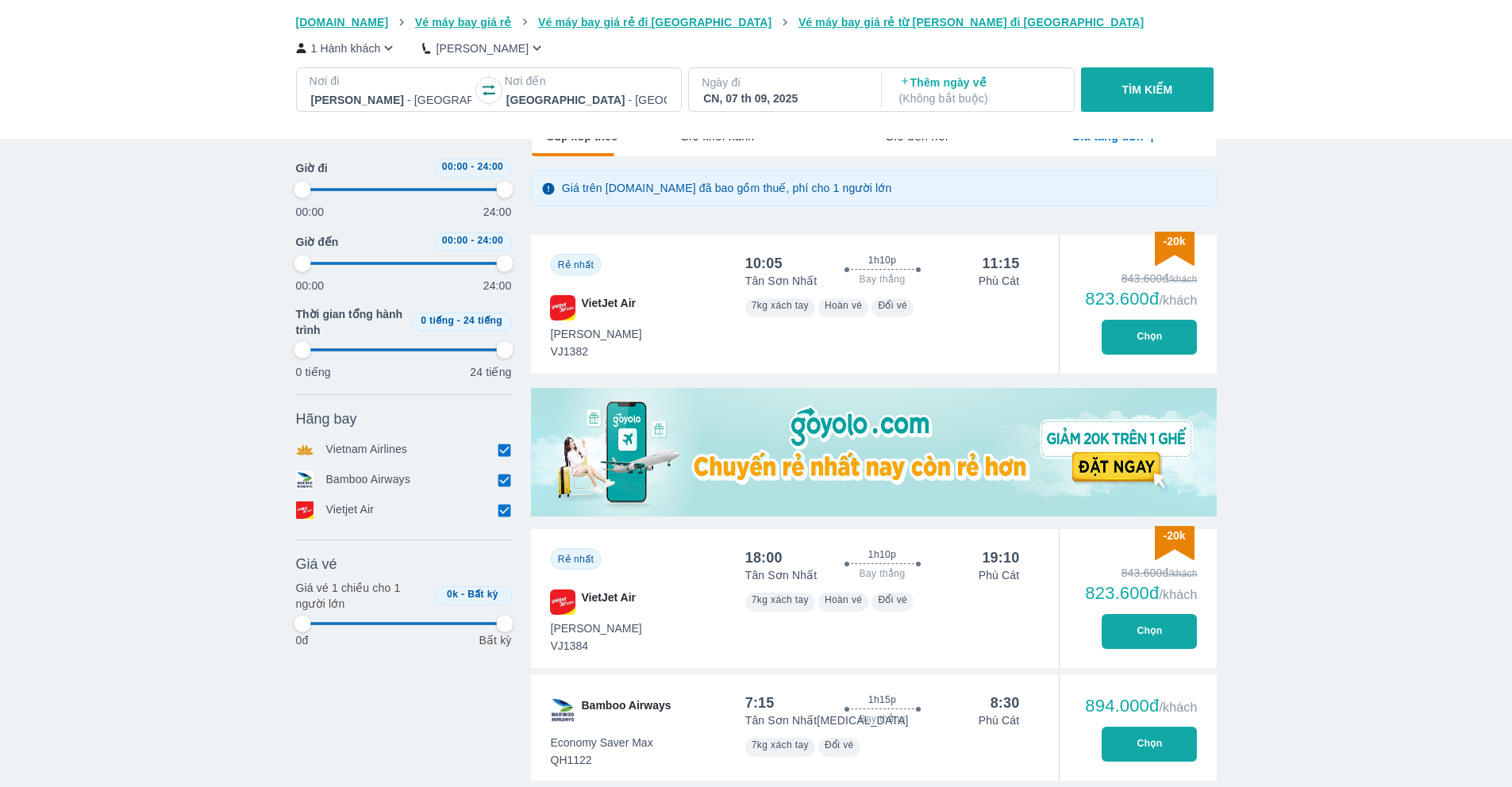
type input "97.9166666666667"
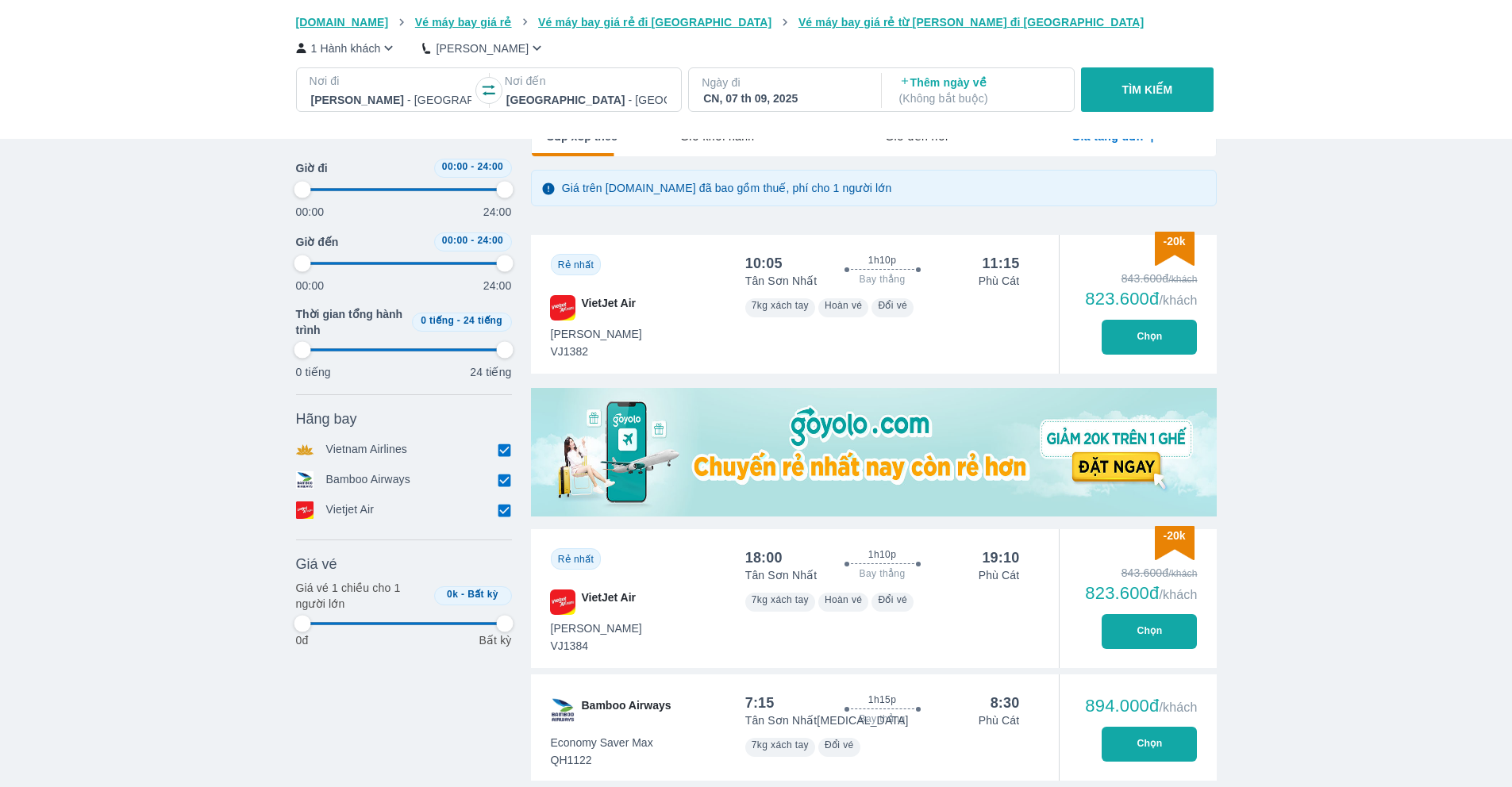
type input "97.9166666666667"
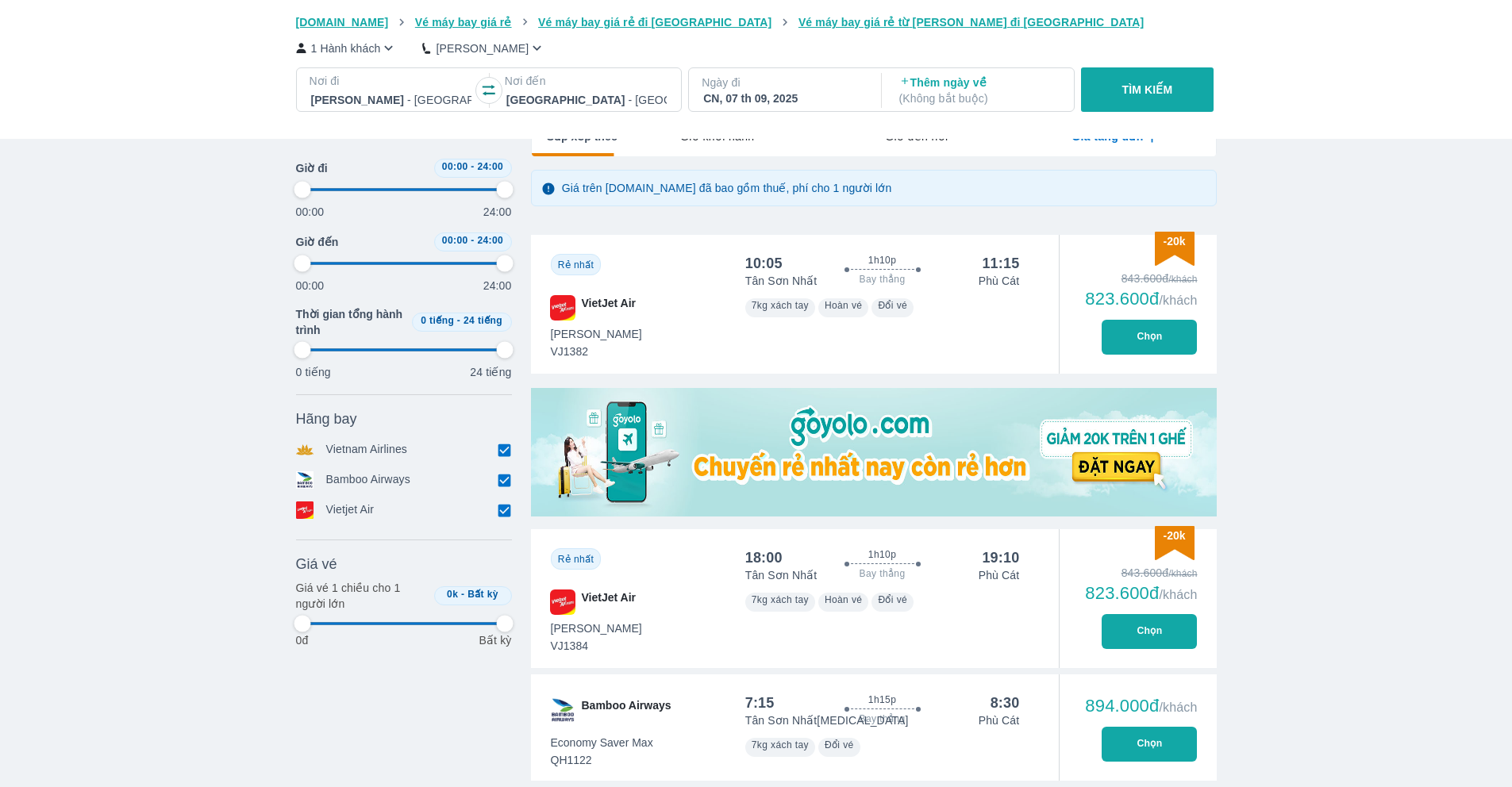
type input "97.9166666666667"
click at [786, 100] on div "CN, 07 th 09, 2025" at bounding box center [783, 98] width 161 height 15
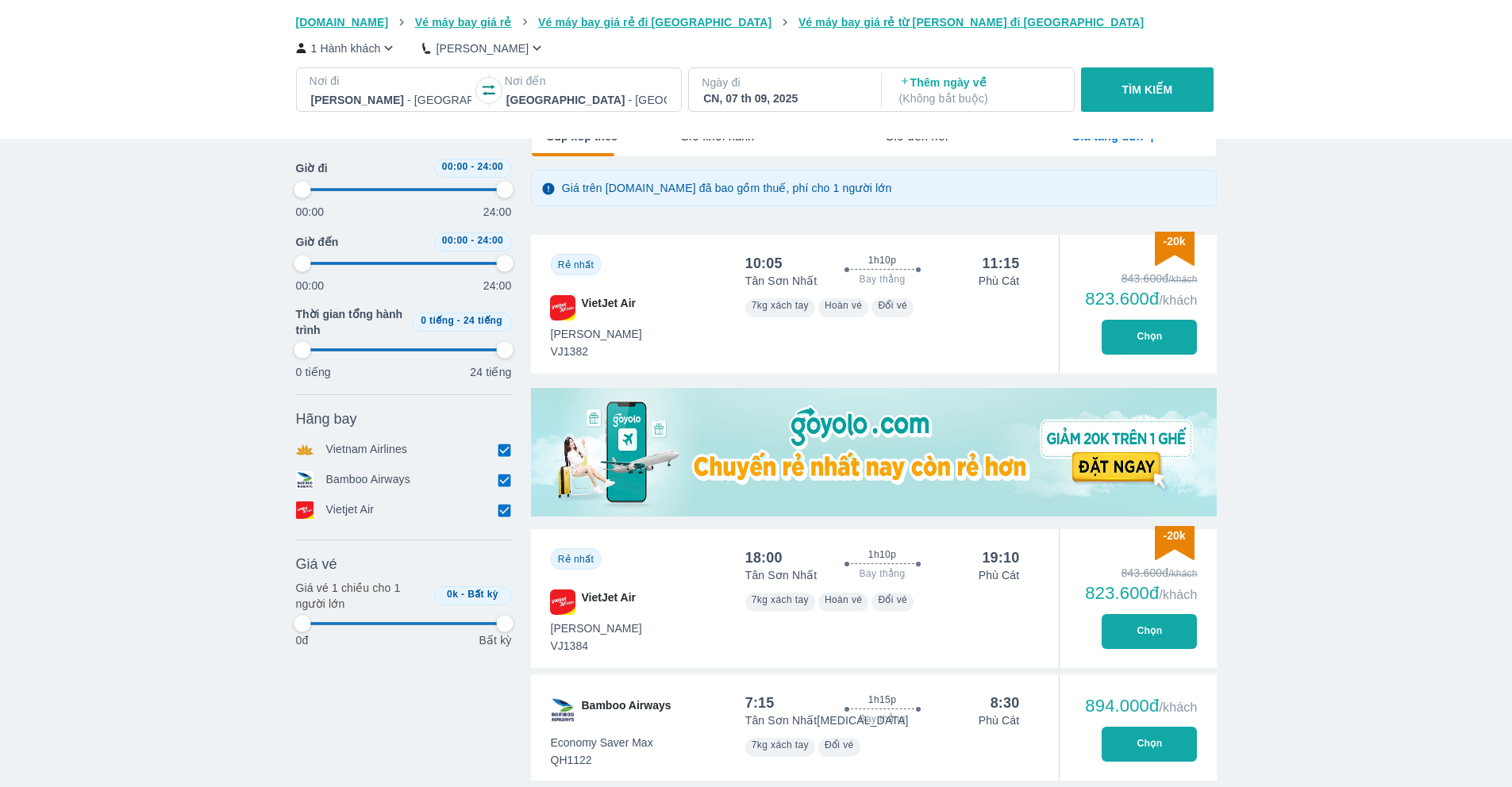
type input "97.9166666666667"
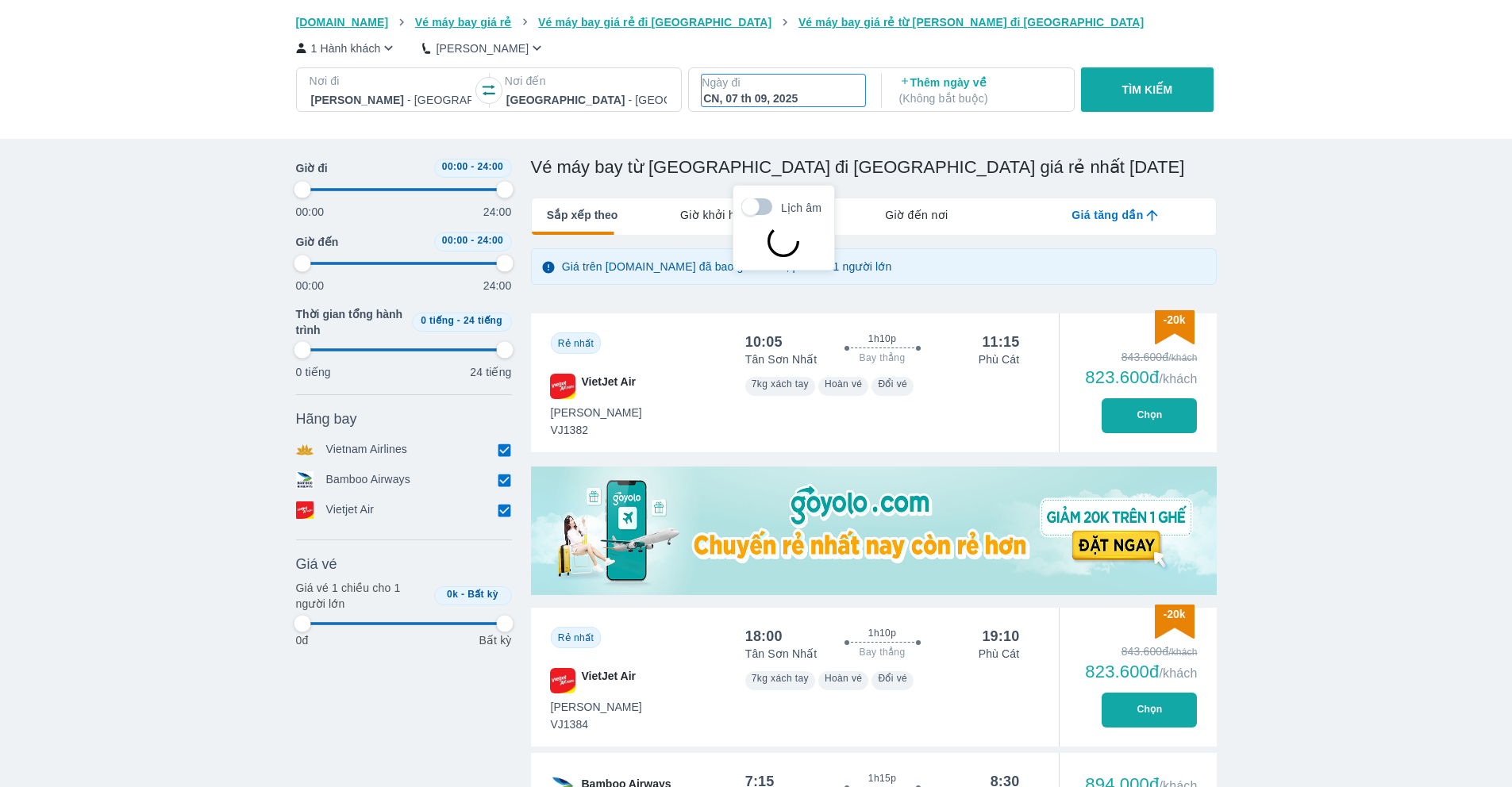
scroll to position [91, 0]
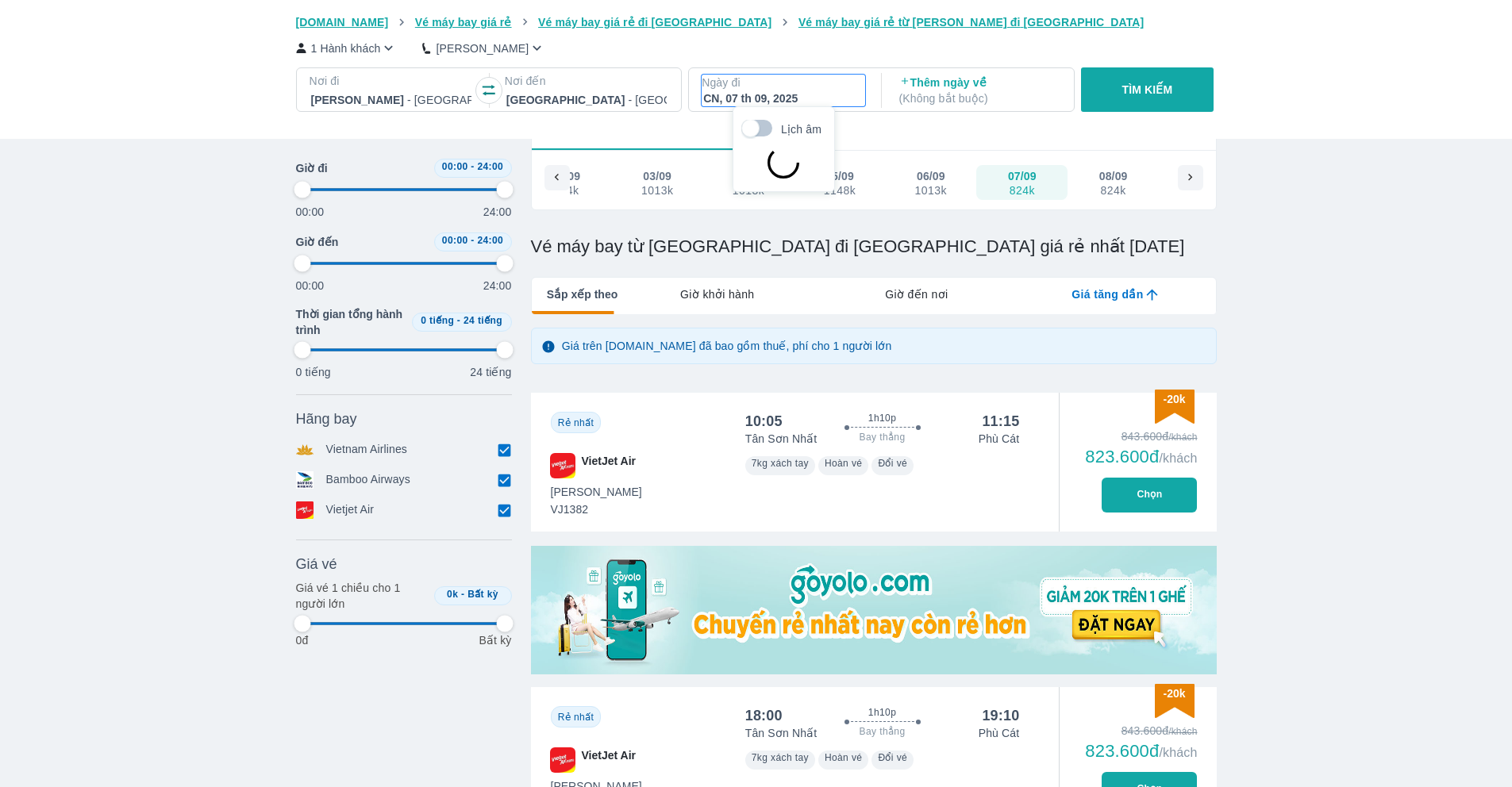
type input "97.9166666666667"
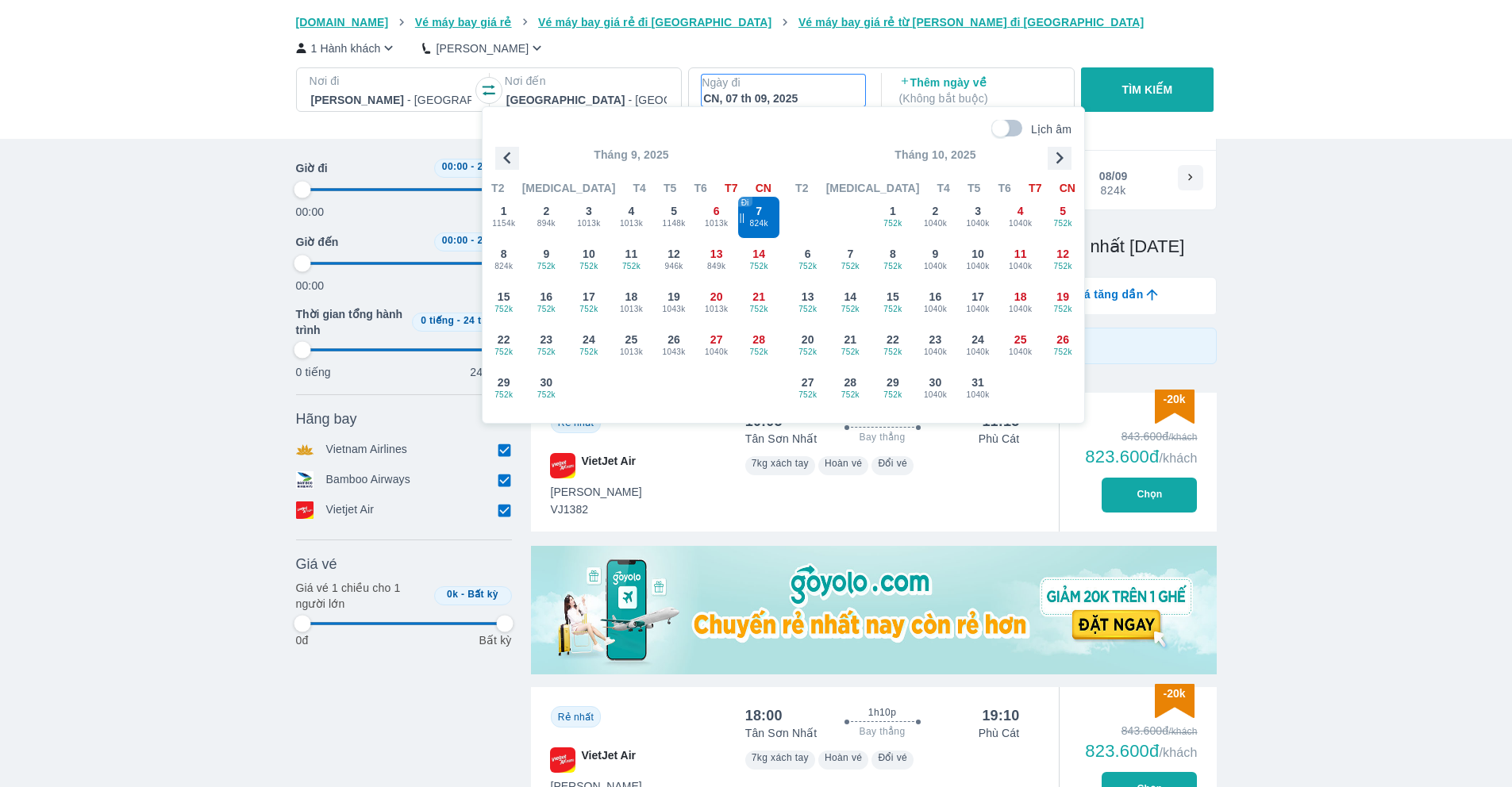
type input "97.9166666666667"
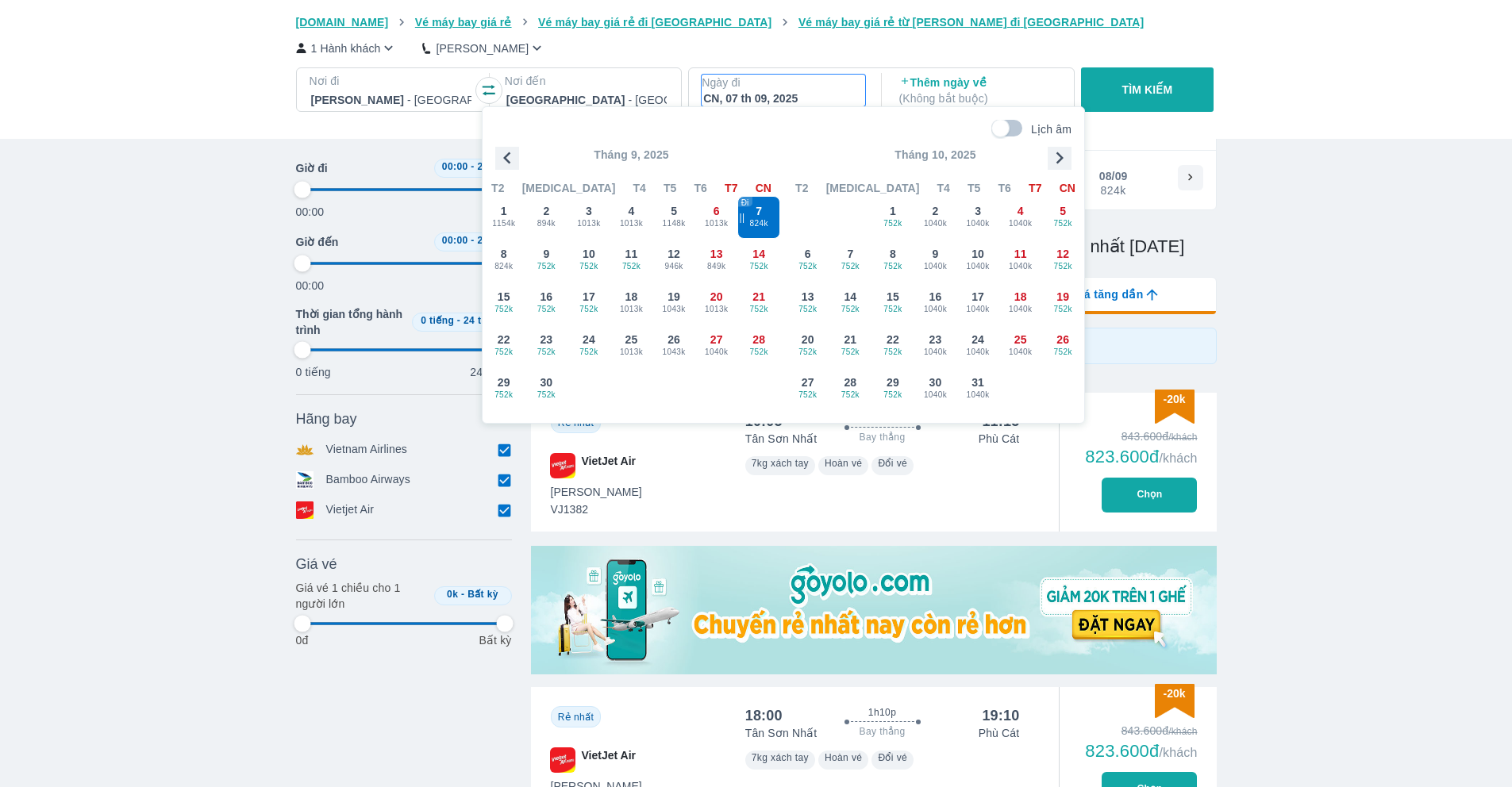
type input "97.9166666666667"
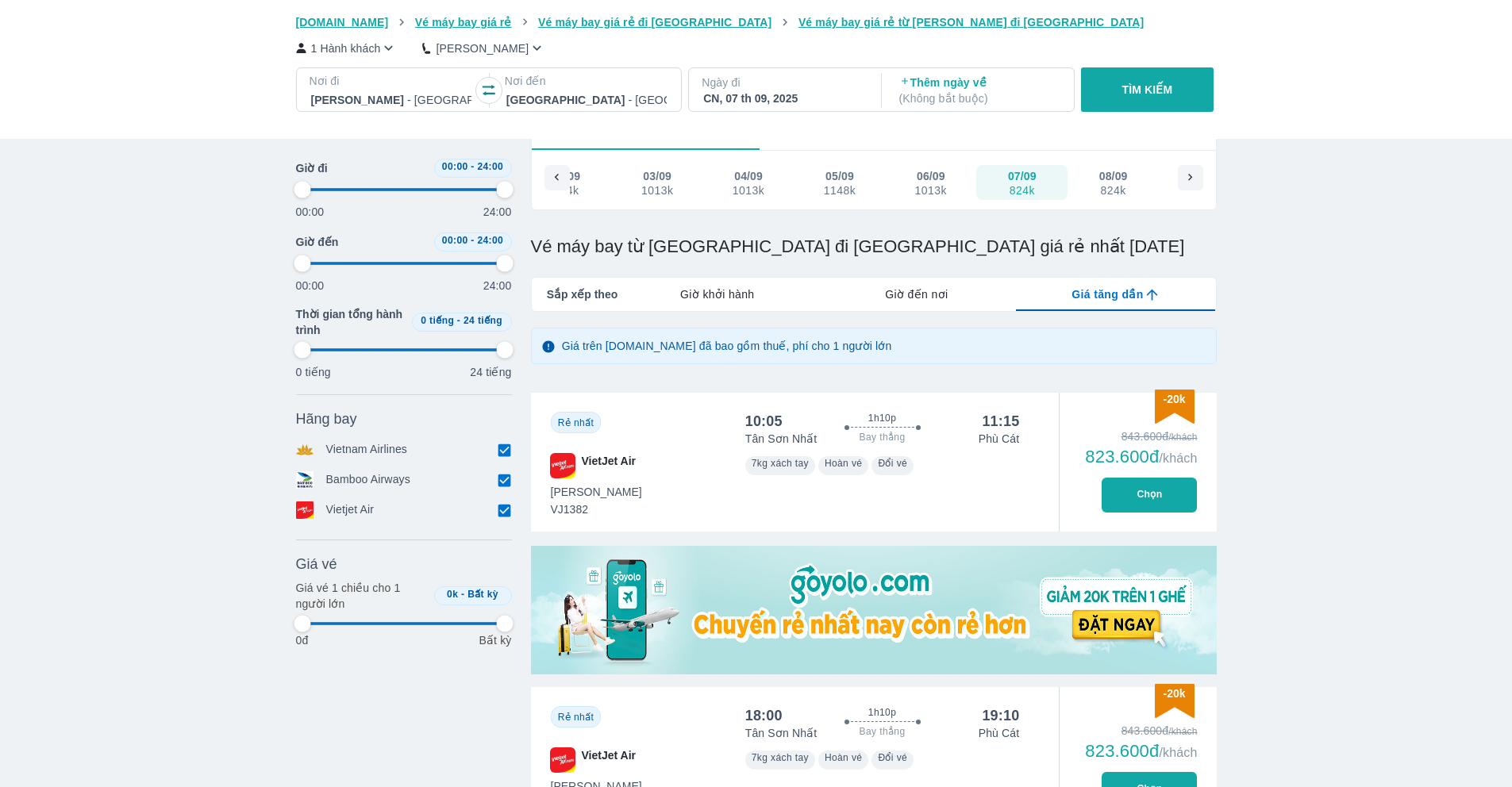
type input "97.9166666666667"
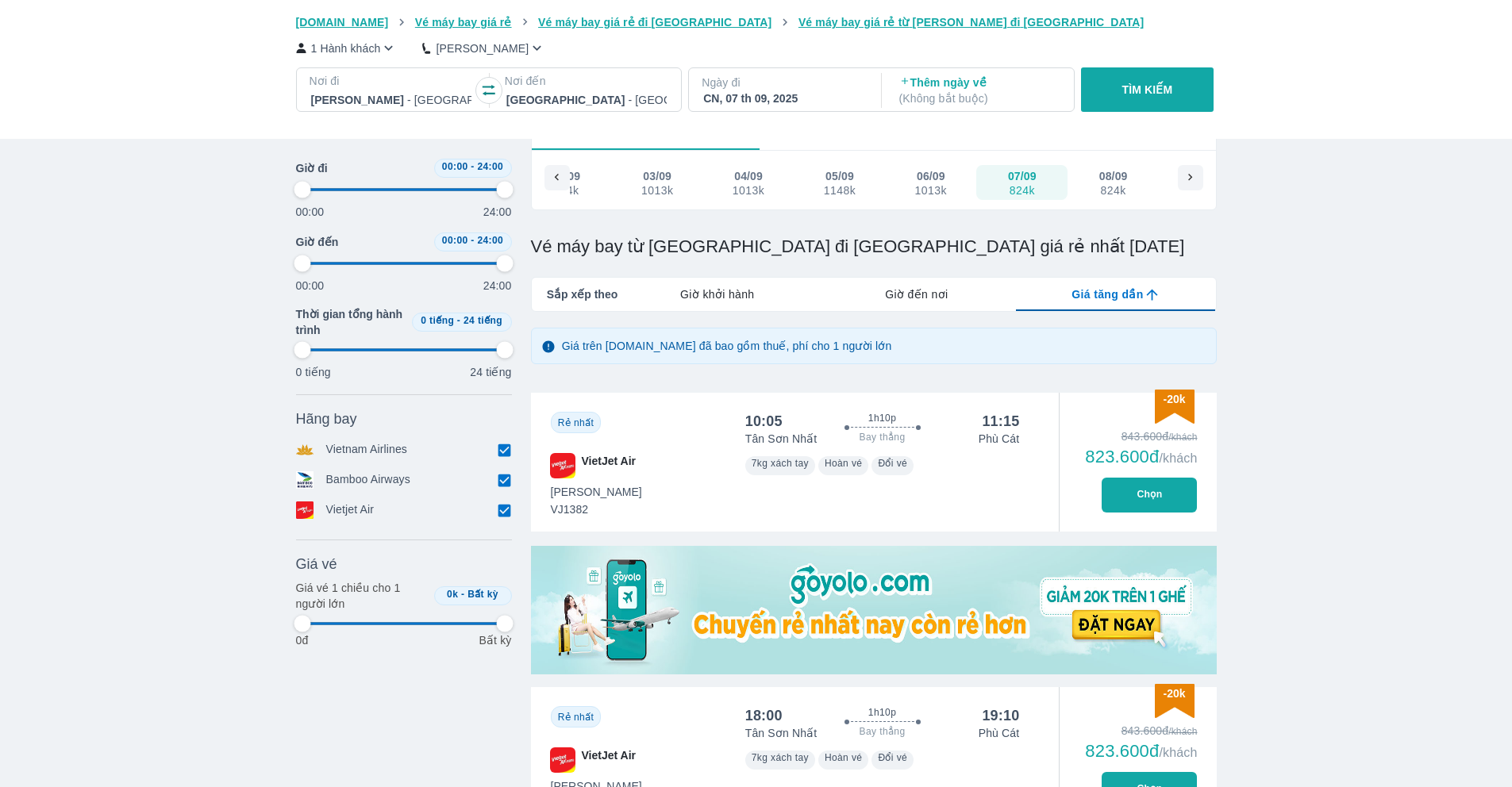
type input "97.9166666666667"
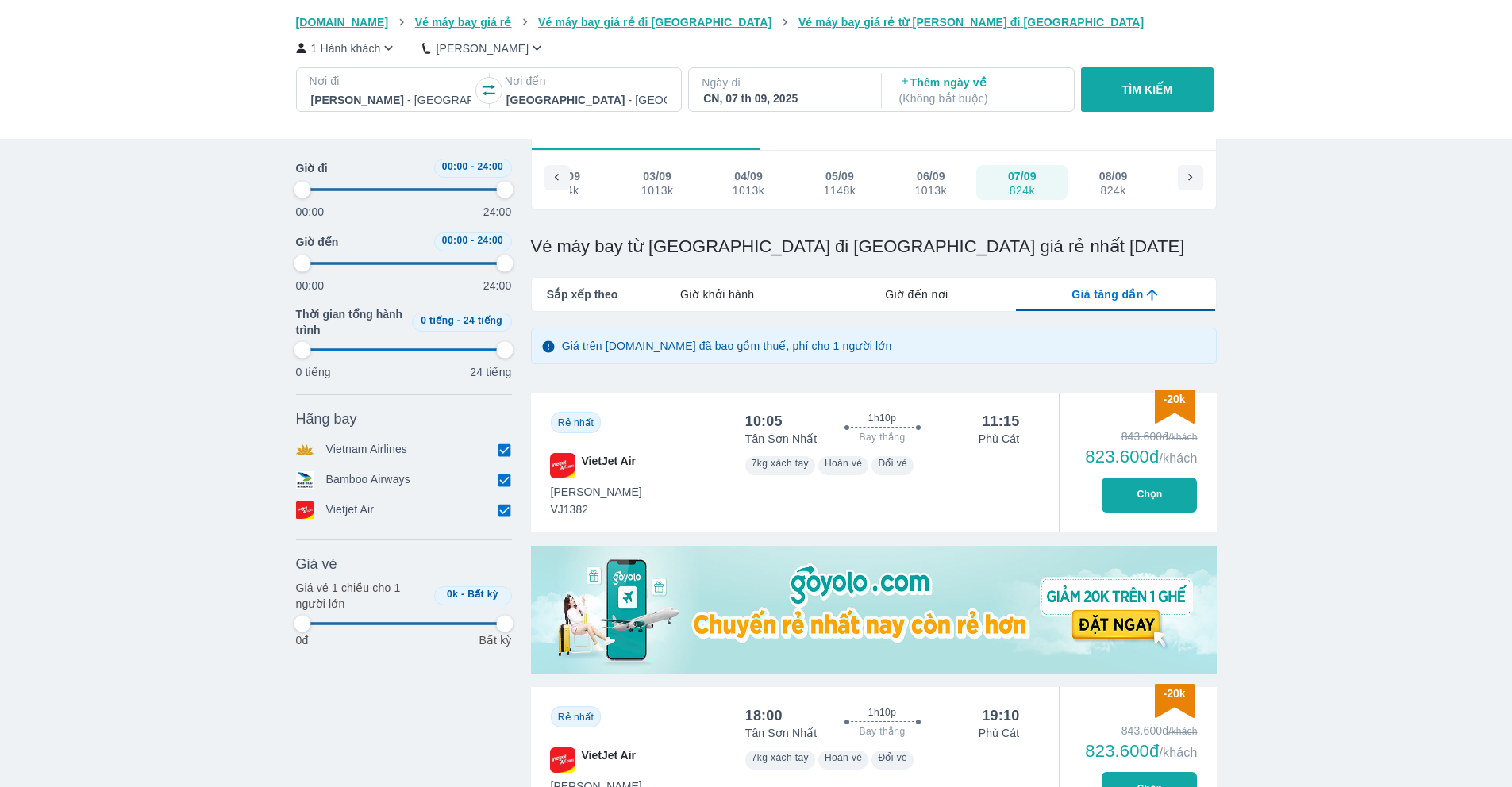
type input "97.9166666666667"
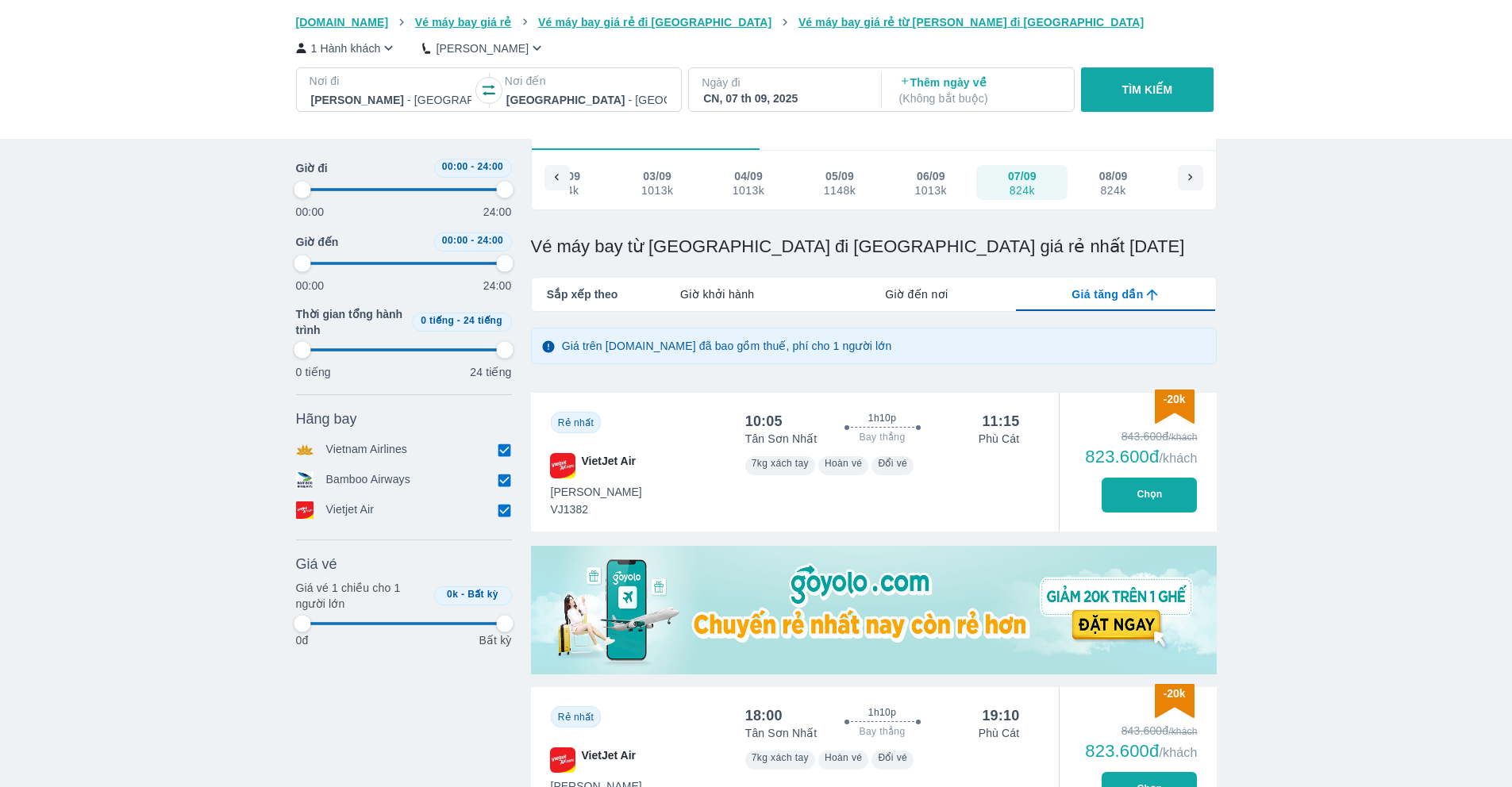
type input "97.9166666666667"
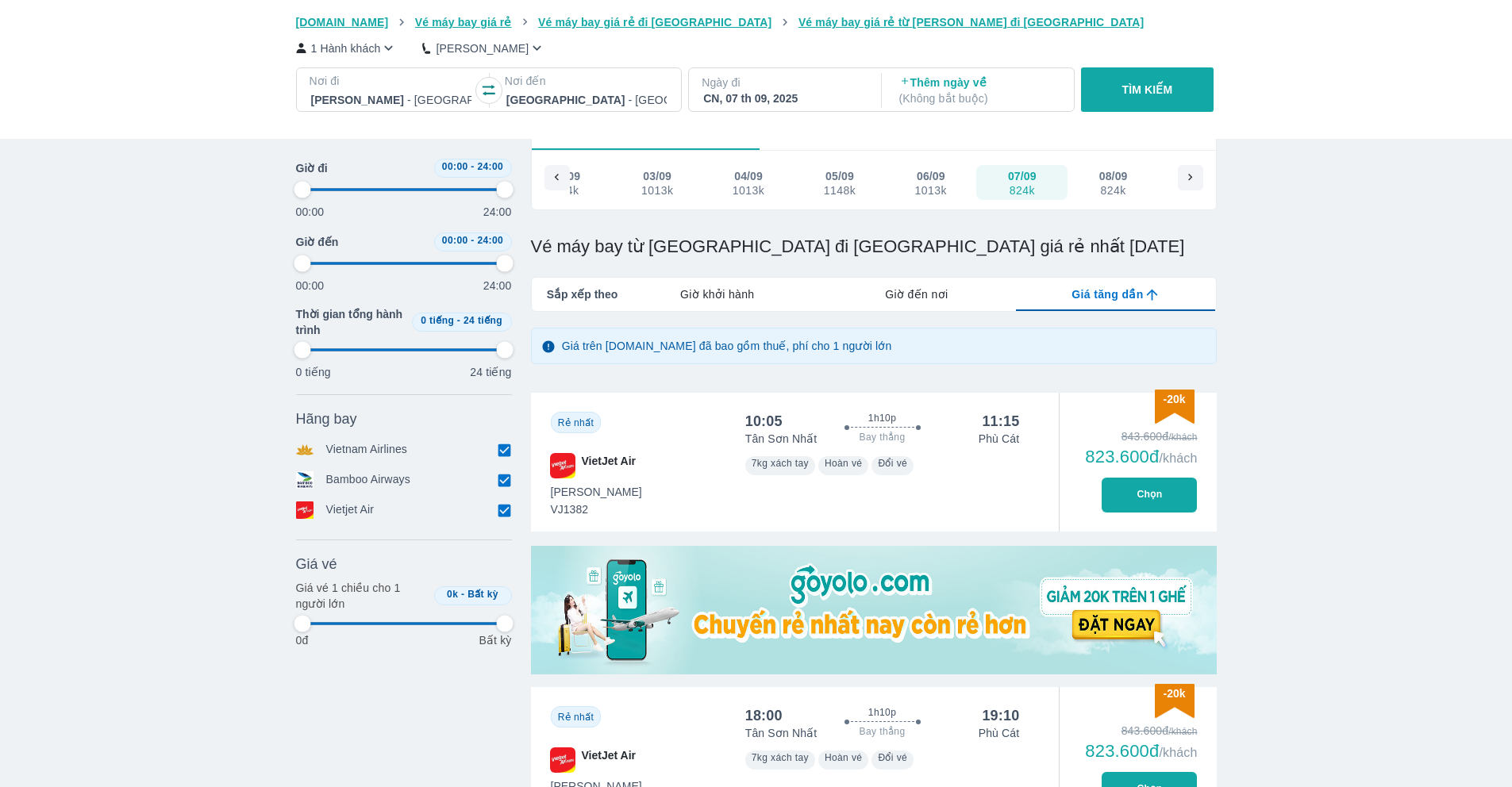
type input "97.9166666666667"
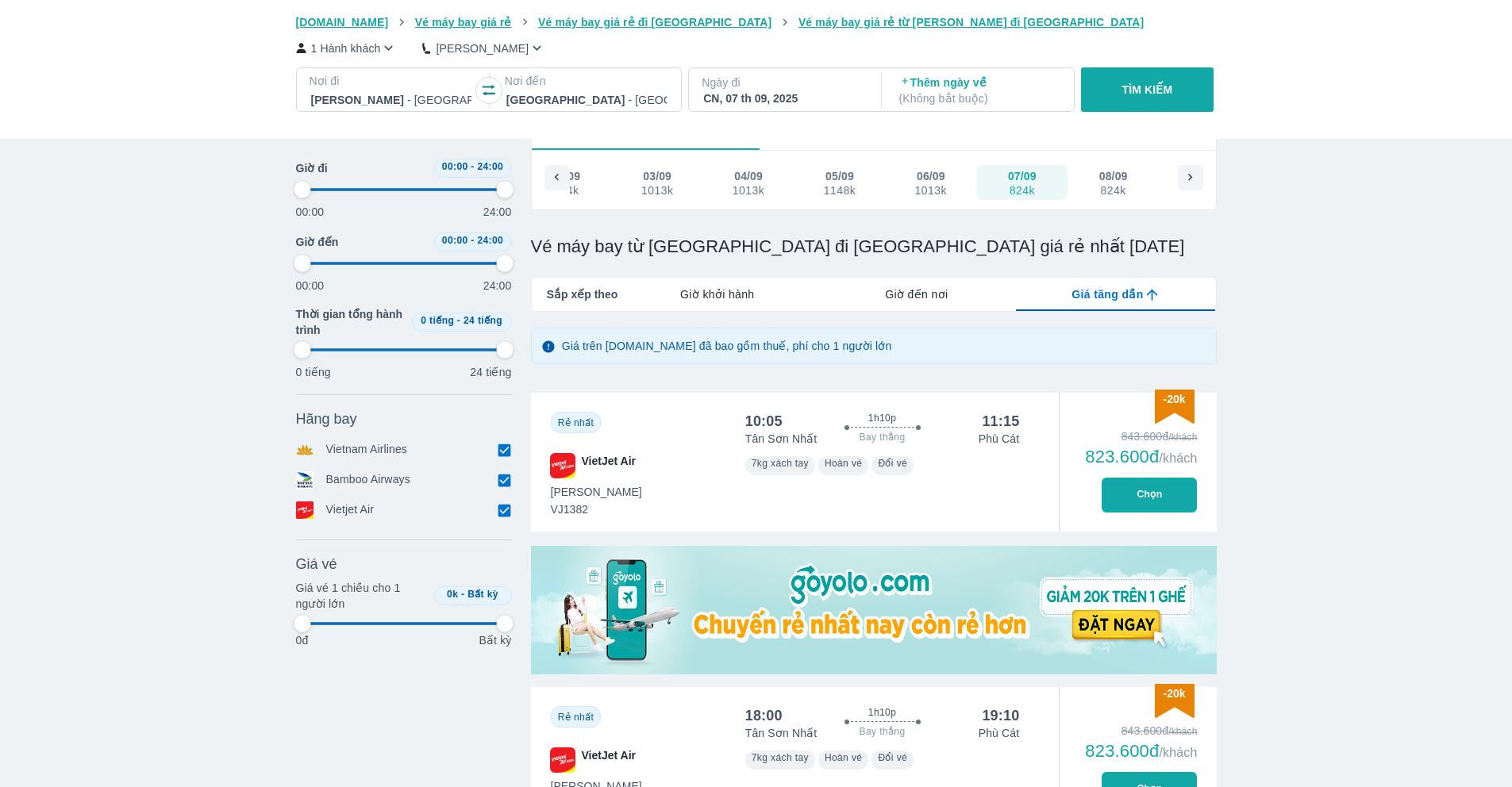
type input "97.9166666666667"
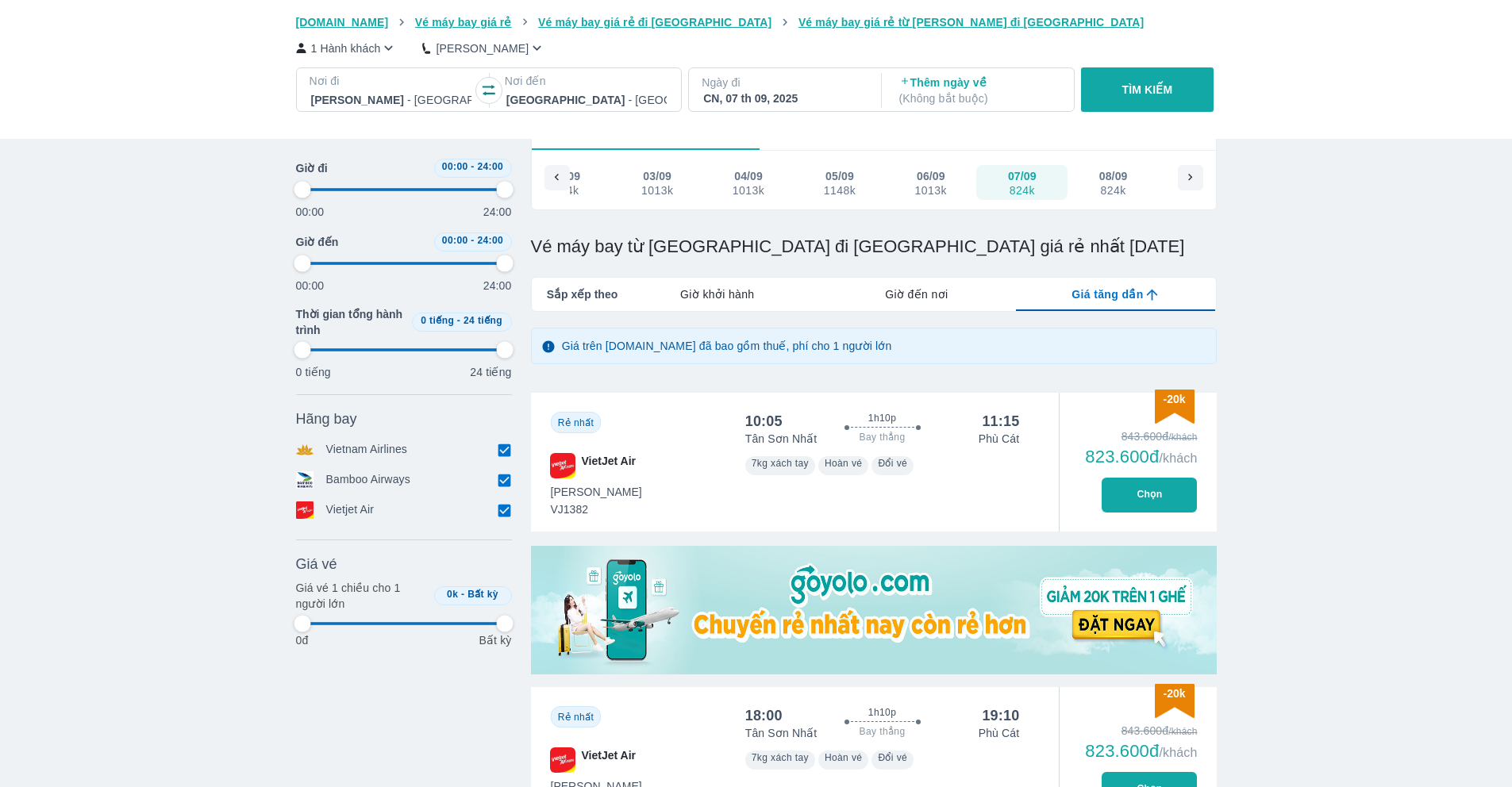
type input "97.9166666666667"
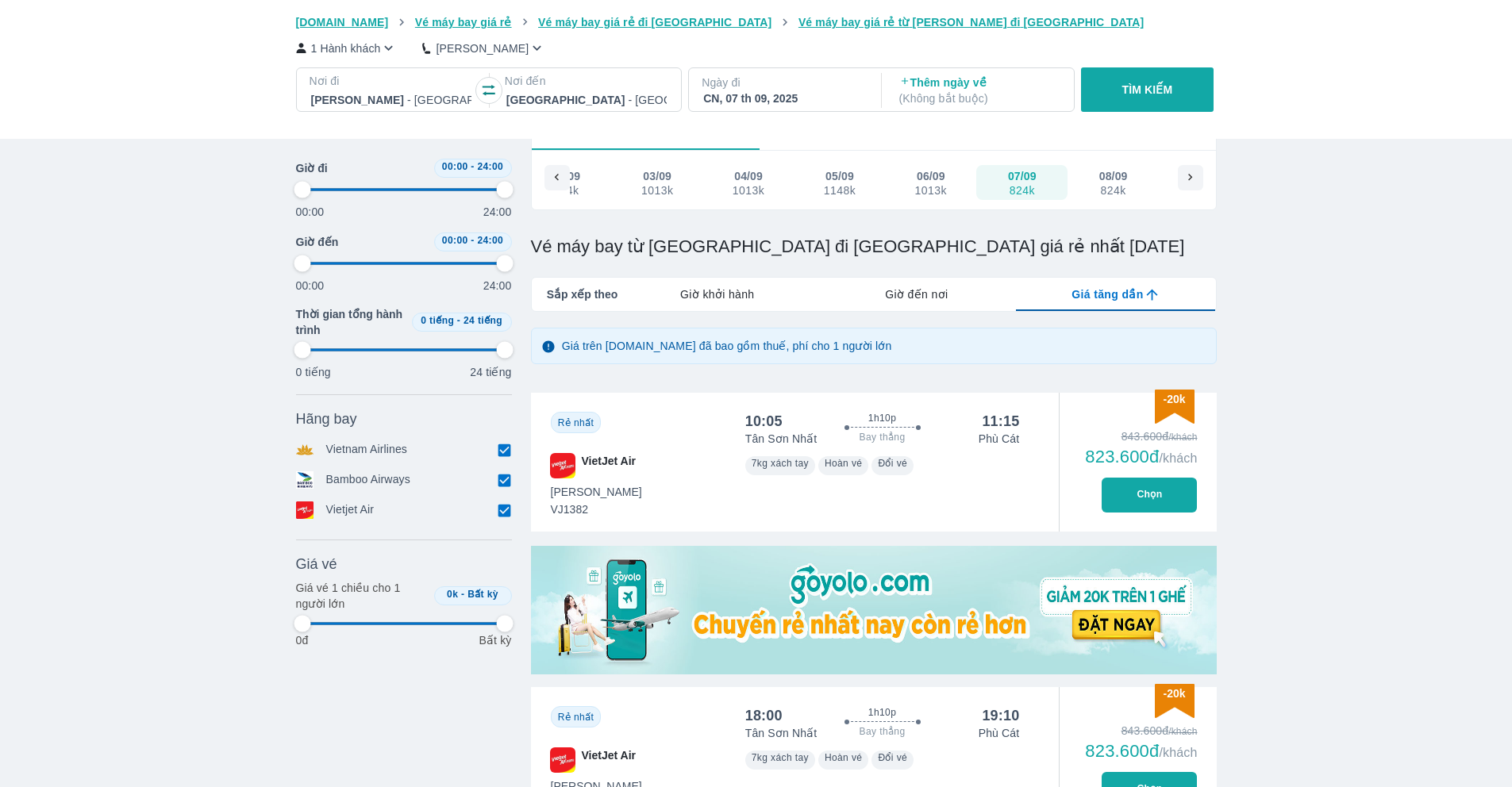
type input "97.9166666666667"
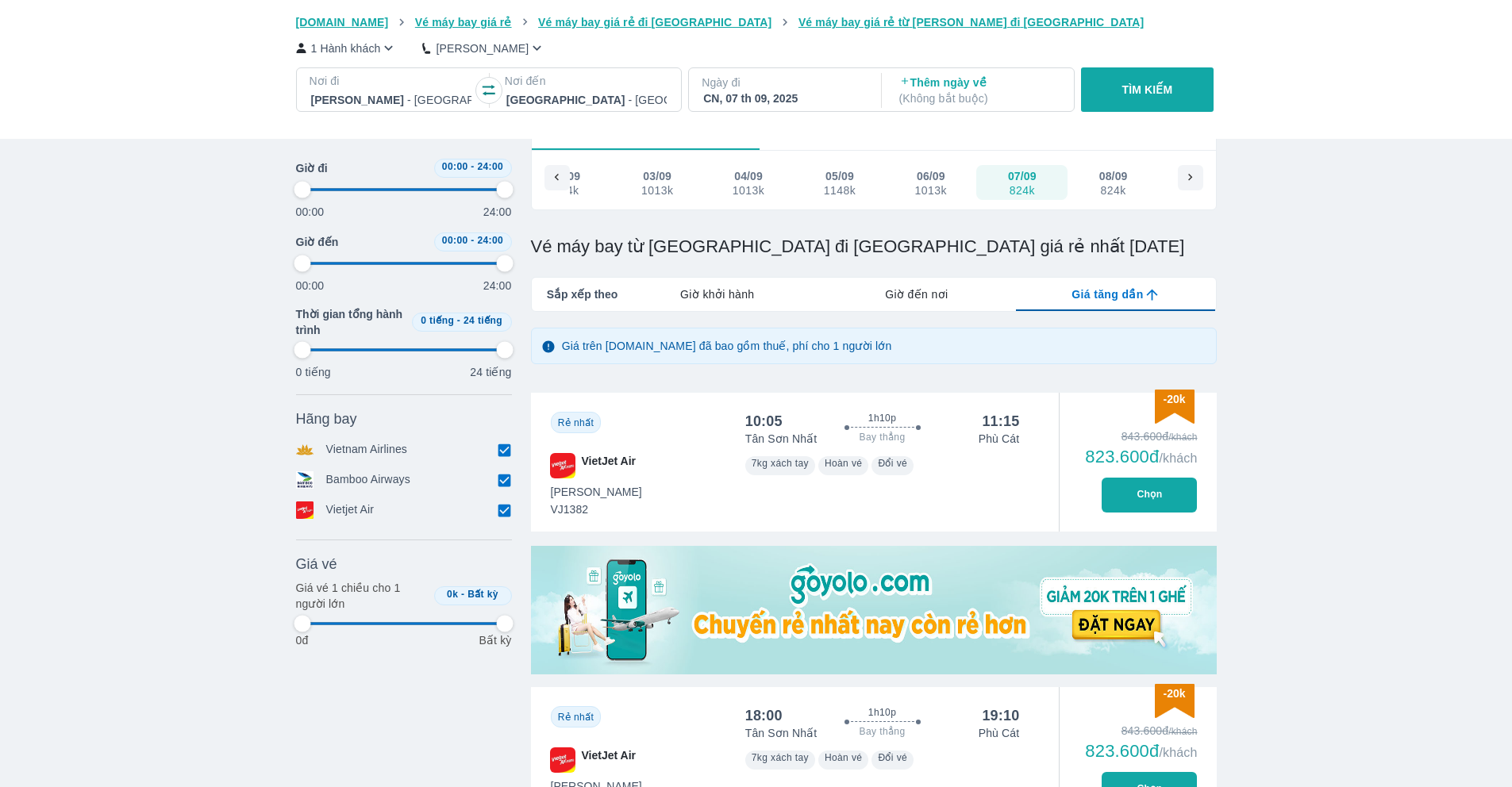
type input "97.9166666666667"
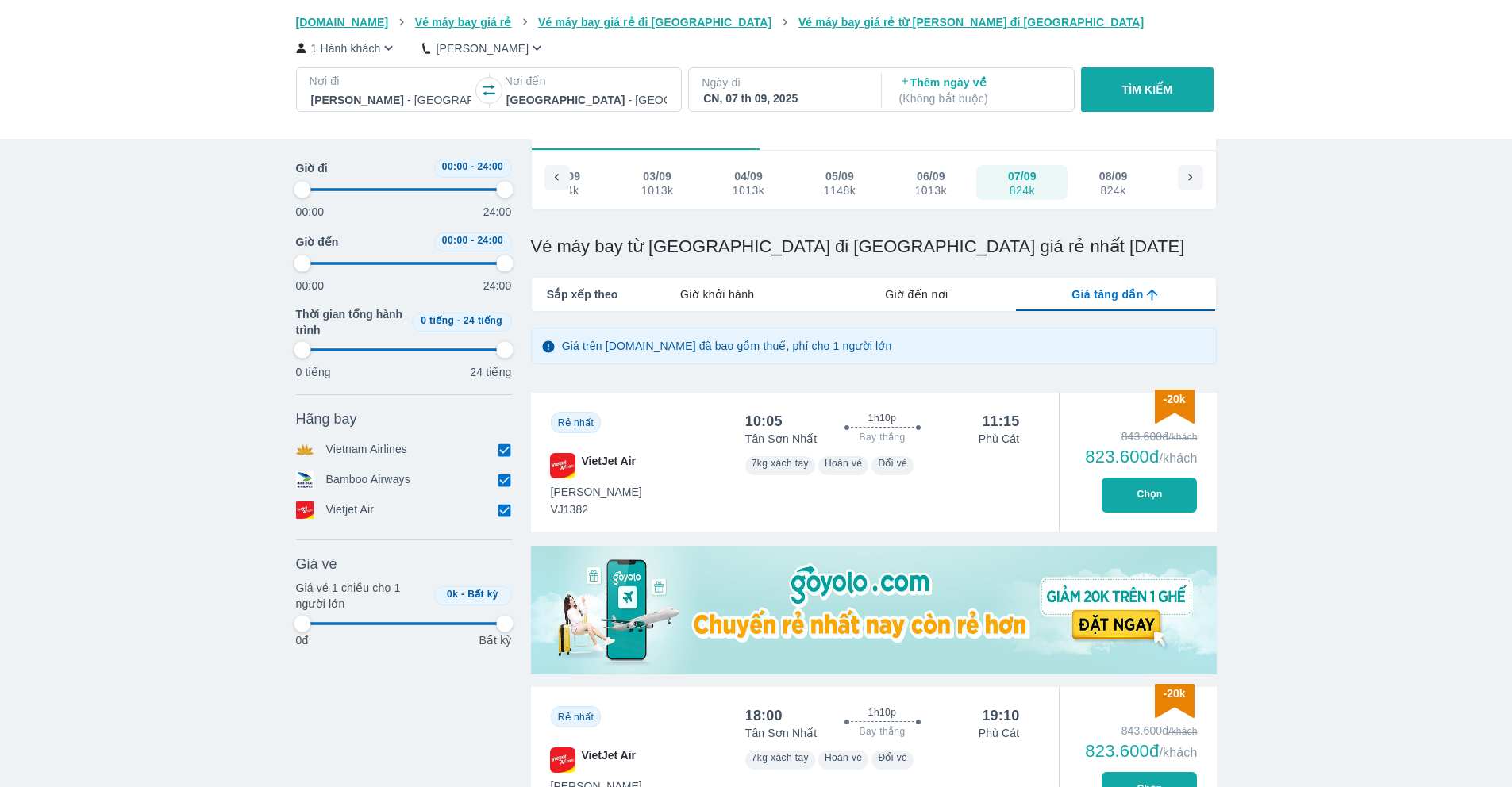
type input "97.9166666666667"
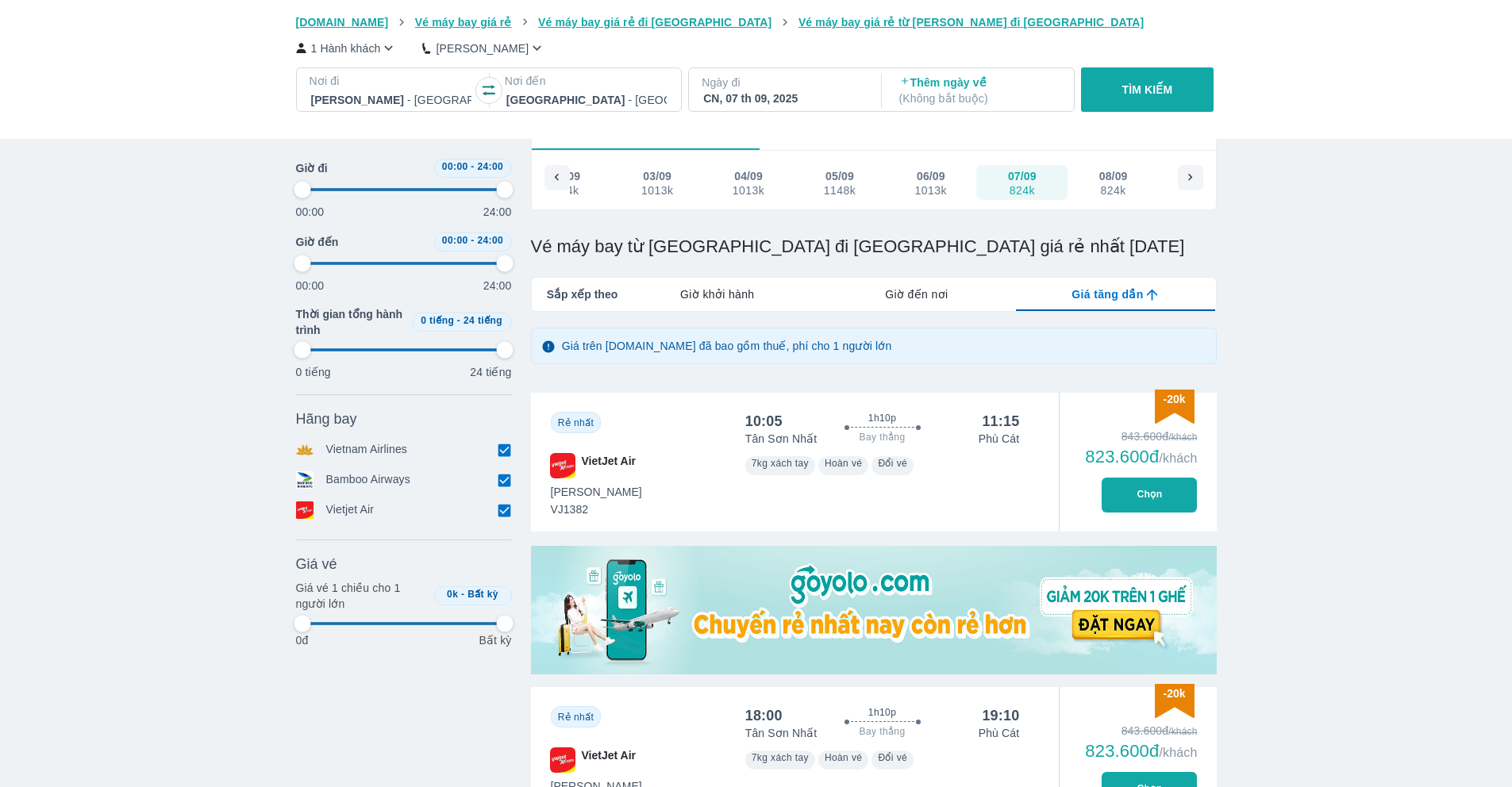
type input "97.9166666666667"
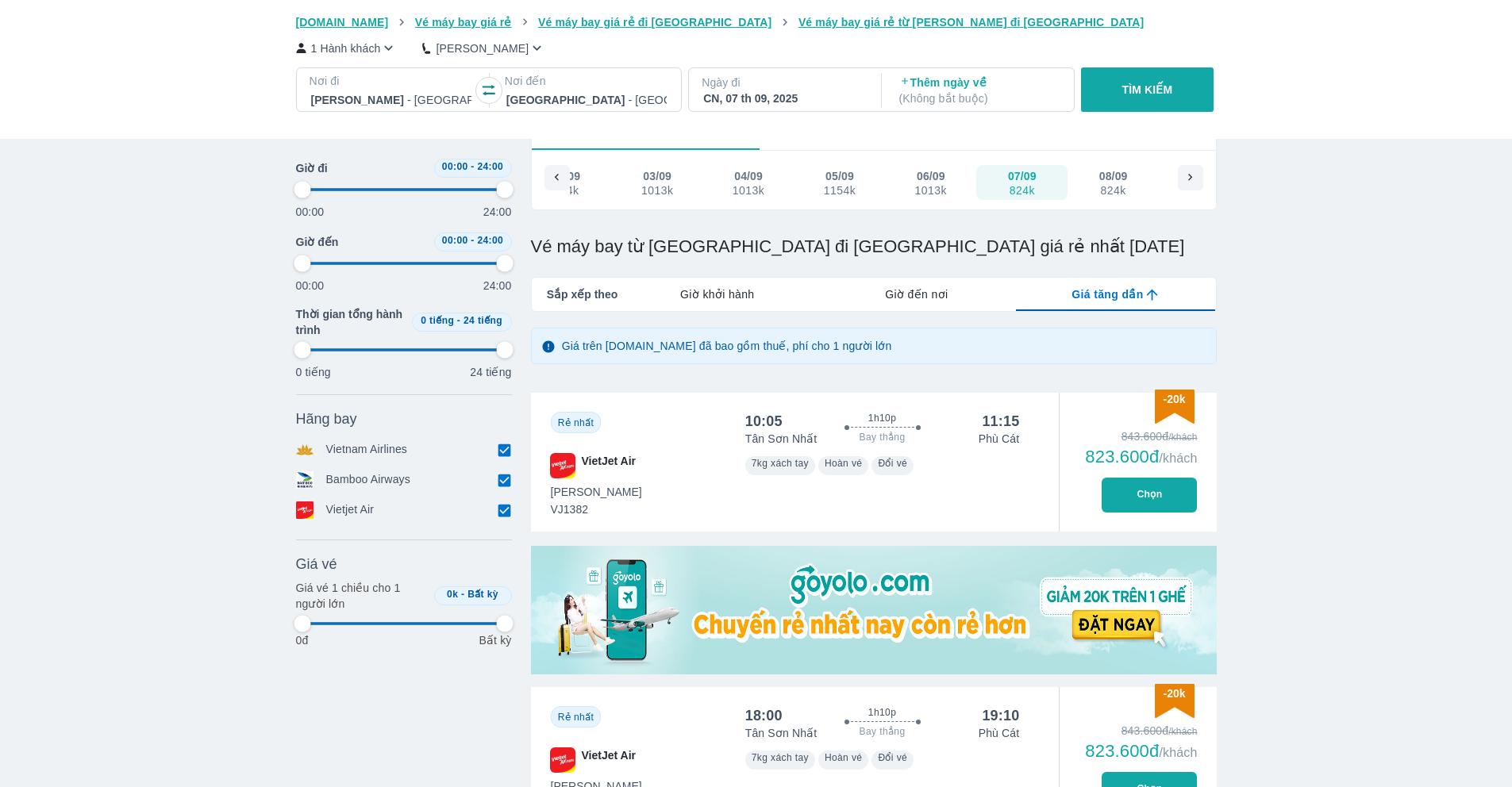
type input "97.9166666666667"
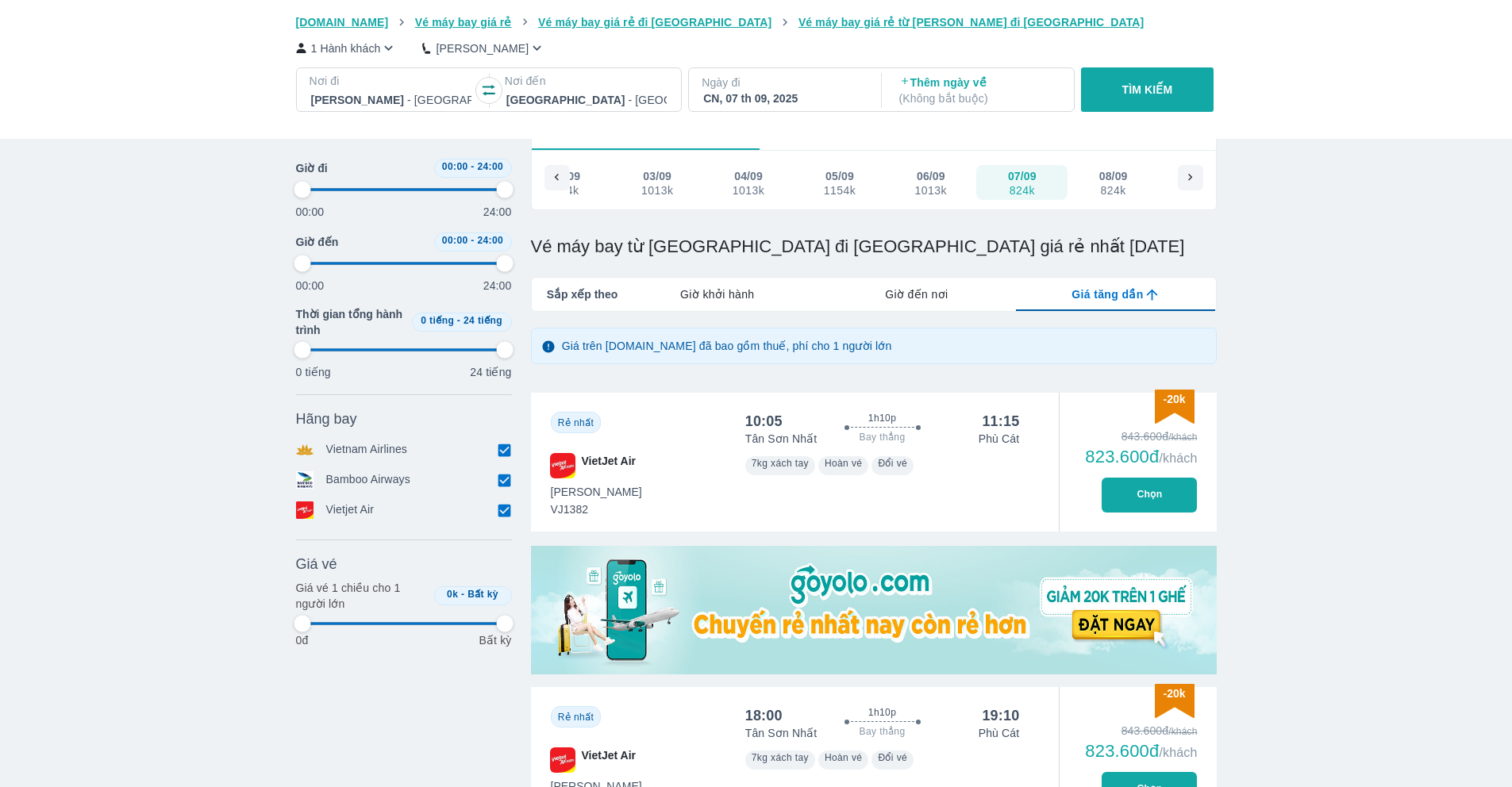
type input "97.9166666666667"
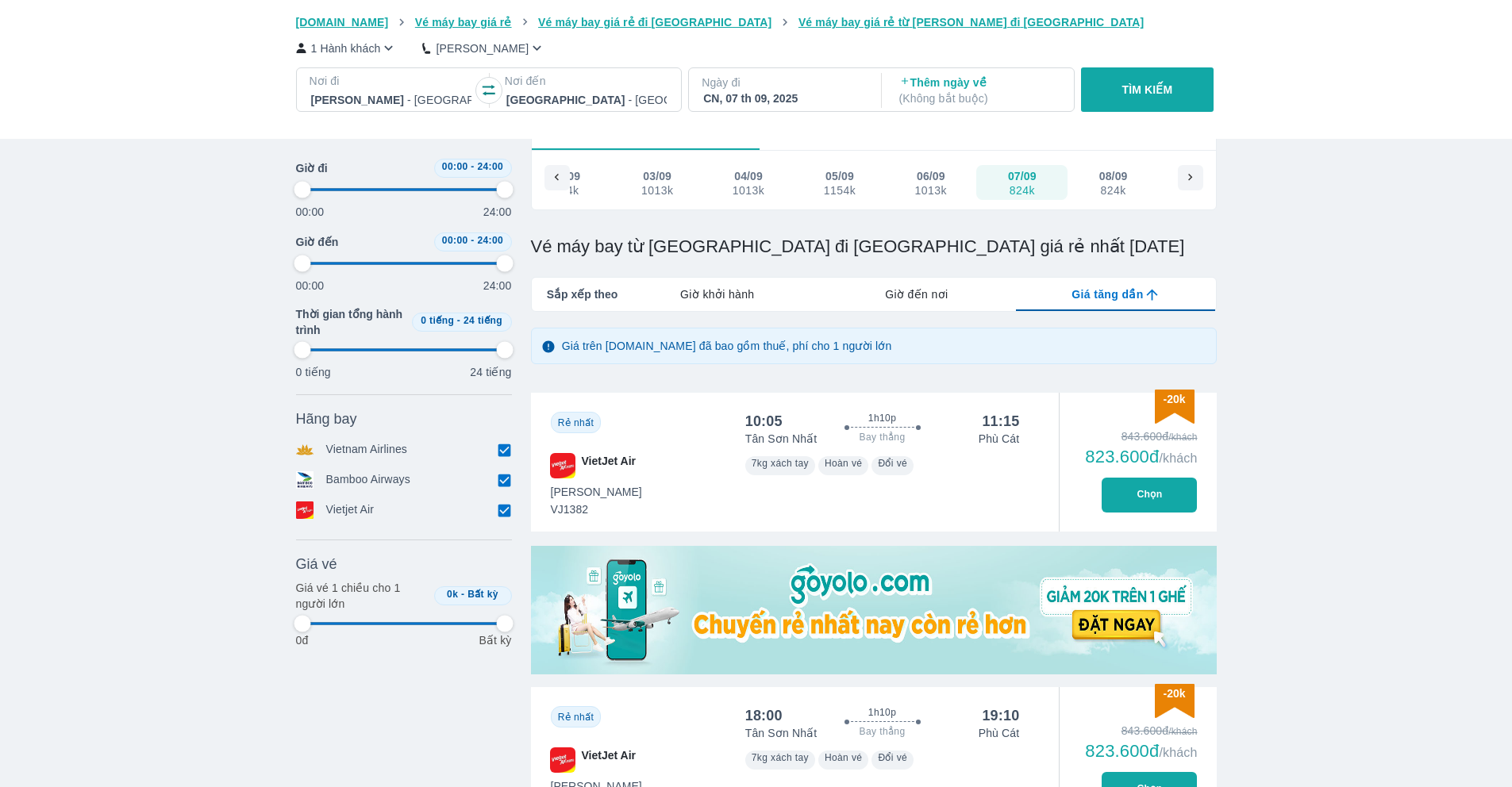
type input "97.9166666666667"
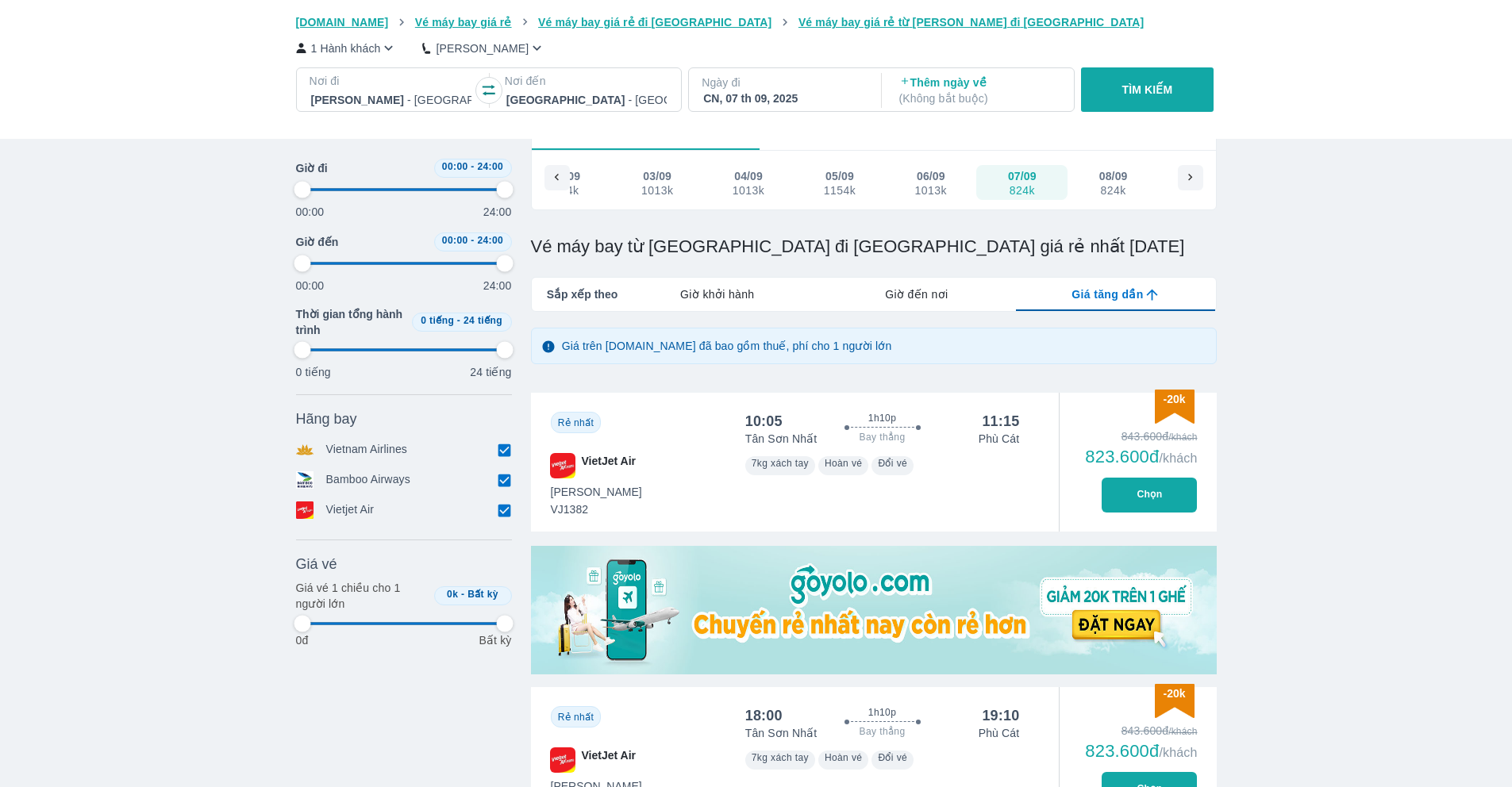
type input "97.9166666666667"
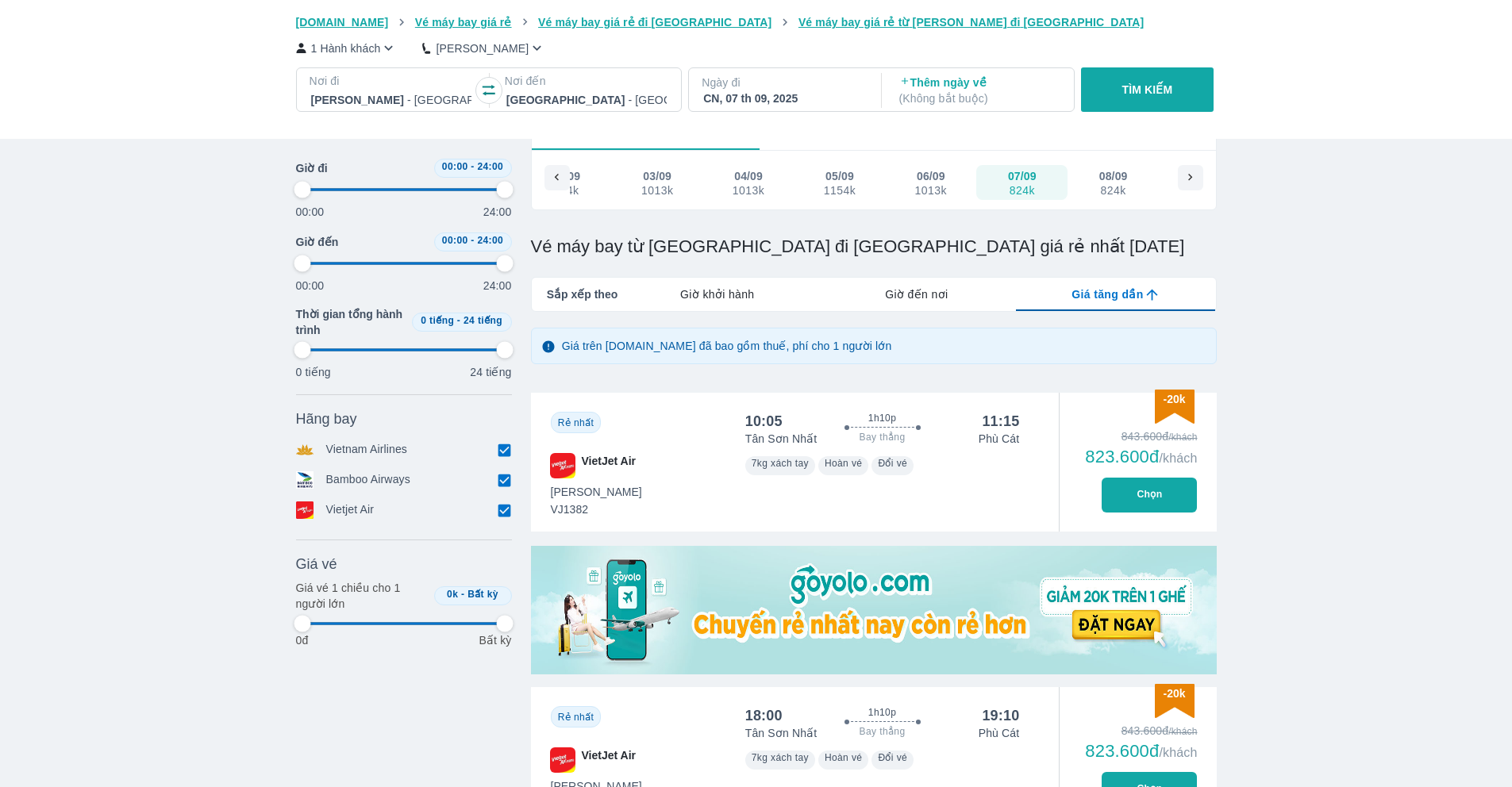
type input "97.9166666666667"
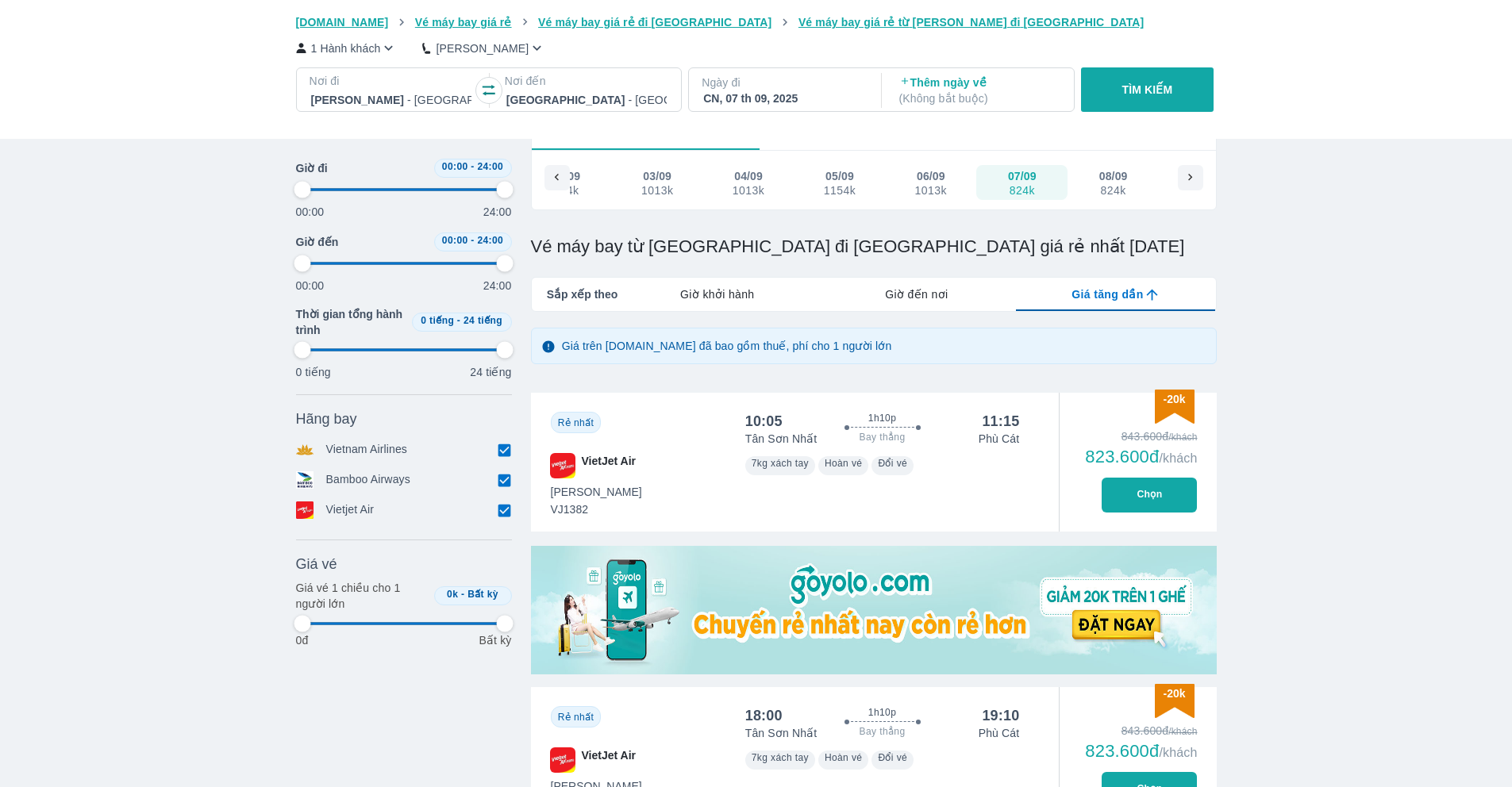
type input "97.9166666666667"
